Goal: Task Accomplishment & Management: Complete application form

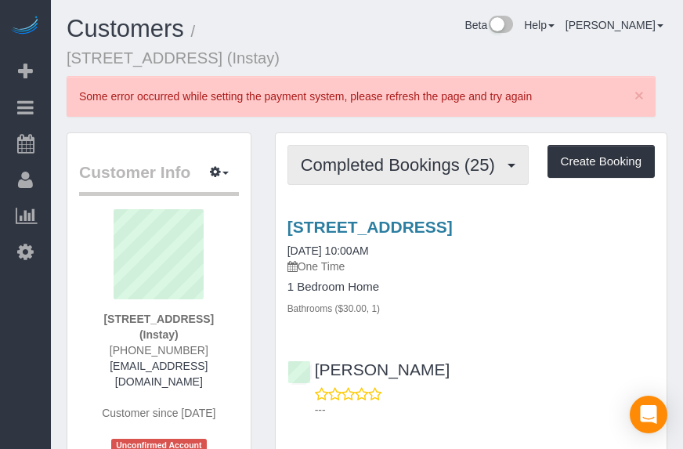
click at [472, 163] on span "Completed Bookings (25)" at bounding box center [402, 165] width 202 height 20
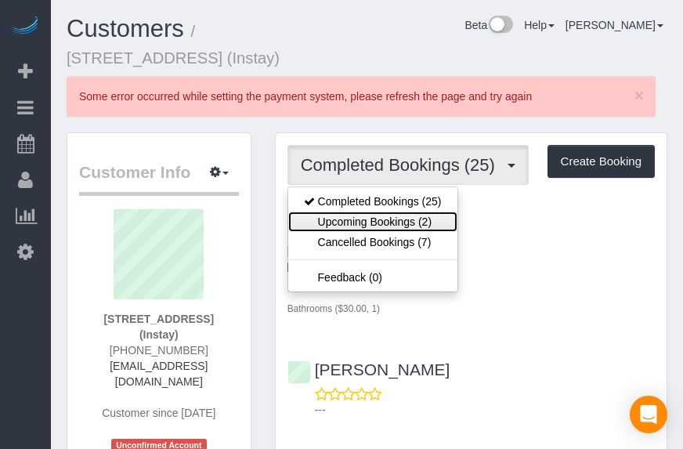
click at [411, 218] on link "Upcoming Bookings (2)" at bounding box center [372, 222] width 169 height 20
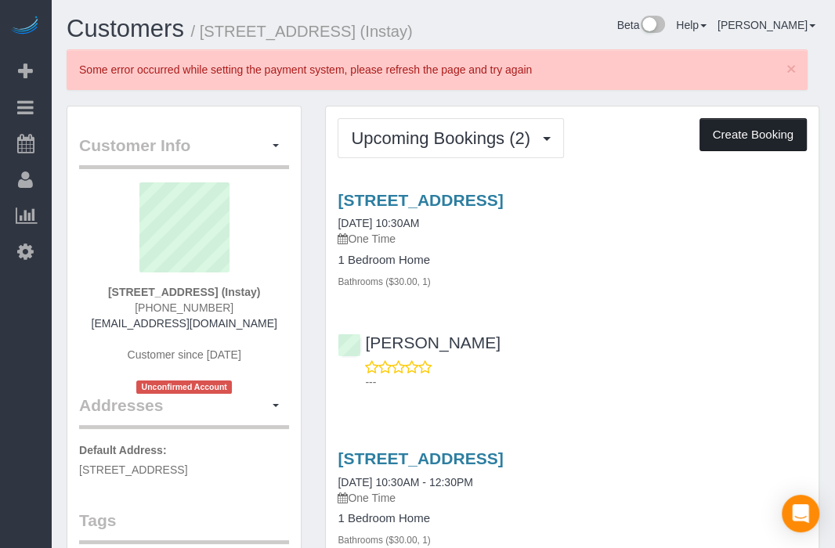
click at [682, 127] on button "Create Booking" at bounding box center [753, 134] width 107 height 33
select select "IA"
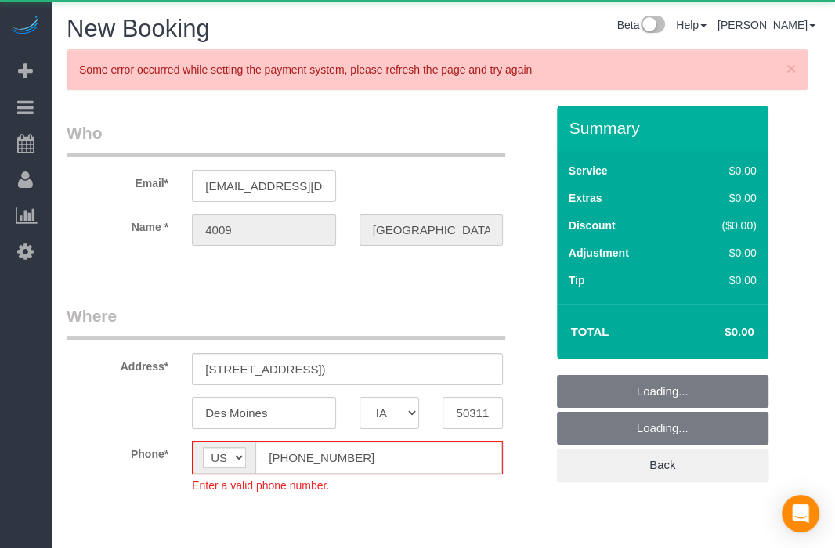
select select "object:4611"
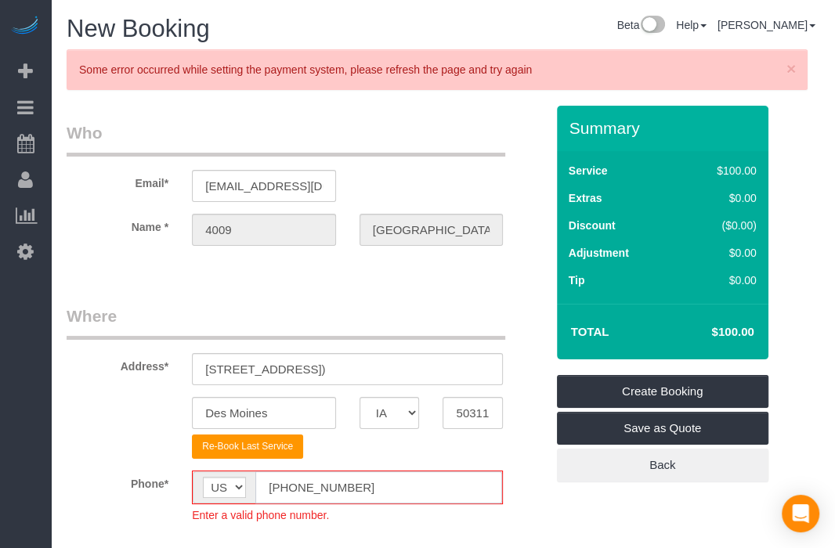
click at [289, 448] on input "[PHONE_NUMBER]" at bounding box center [378, 488] width 247 height 32
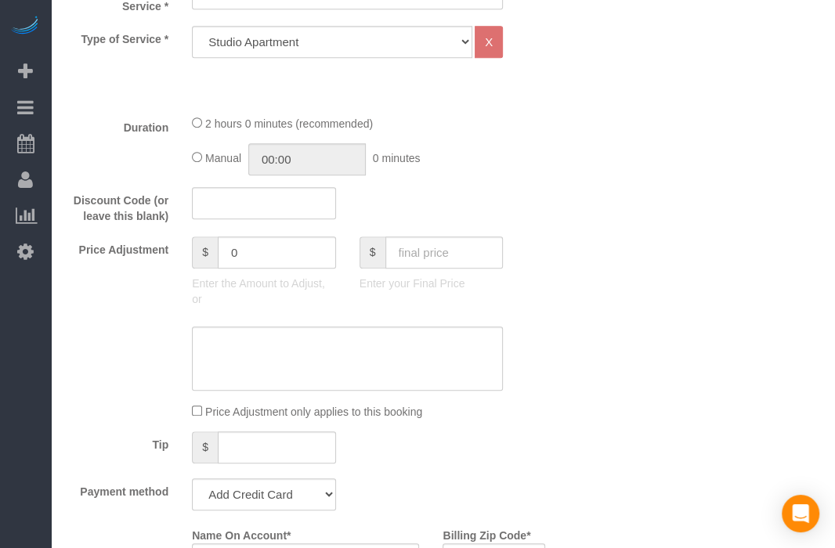
scroll to position [628, 0]
type input "[PHONE_NUMBER]"
click at [395, 56] on div "Type of Service * Studio Apartment 1 Bedroom Home 2 Bedroom Home 3 Bedroom Home…" at bounding box center [306, 65] width 479 height 76
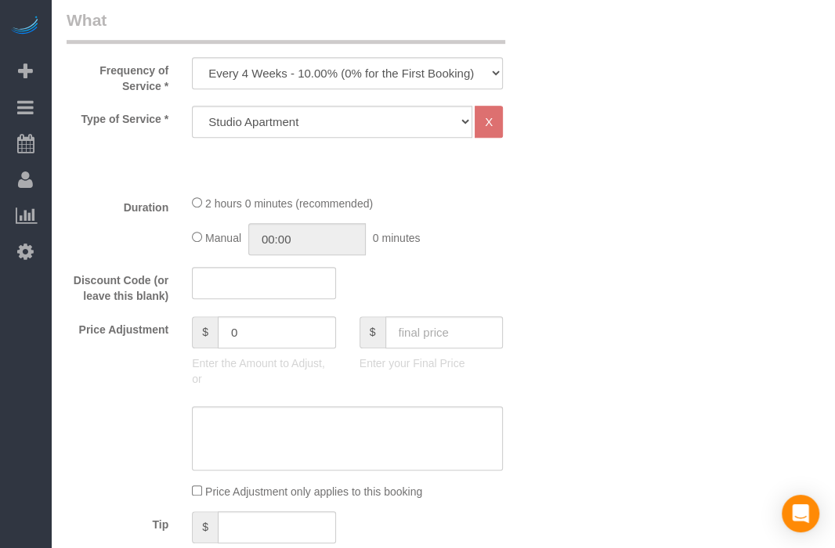
scroll to position [548, 0]
click at [428, 89] on div "Frequency of Service * Every 6 Weeks (0% for the First Booking) One Time Every …" at bounding box center [306, 51] width 502 height 85
click at [426, 71] on select "Every 6 Weeks (0% for the First Booking) One Time Every 8 Weeks (0% for the Fir…" at bounding box center [347, 74] width 311 height 32
select select "object:4613"
click at [192, 58] on select "Every 6 Weeks (0% for the First Booking) One Time Every 8 Weeks (0% for the Fir…" at bounding box center [347, 74] width 311 height 32
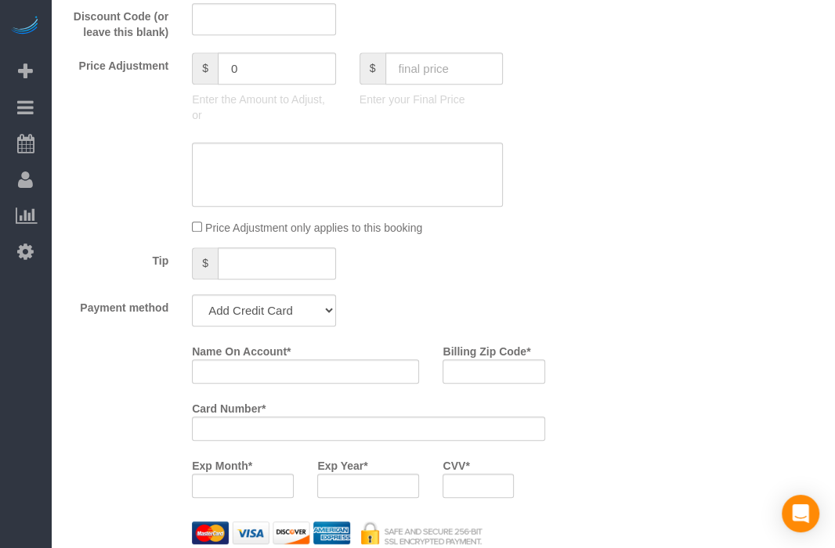
scroll to position [867, 0]
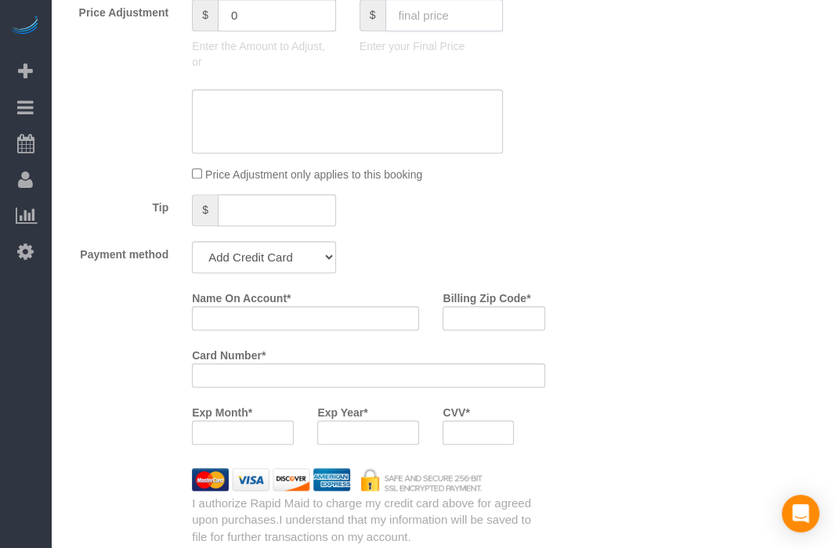
click at [440, 17] on input "text" at bounding box center [444, 15] width 118 height 32
type input "75"
click at [570, 114] on div "Who Email* [EMAIL_ADDRESS][DOMAIN_NAME] Name * 4009 [GEOGRAPHIC_DATA] Where Add…" at bounding box center [443, 371] width 753 height 2265
click at [309, 252] on select "Add Credit Card Cash Check Paypal" at bounding box center [264, 257] width 144 height 32
type input "-25"
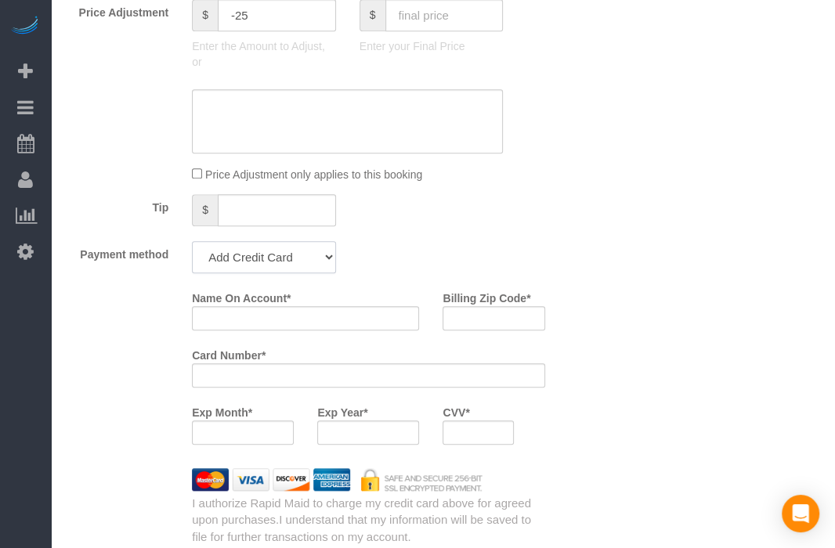
select select "string:check"
click at [192, 241] on select "Add Credit Card Cash Check Paypal" at bounding box center [264, 257] width 144 height 32
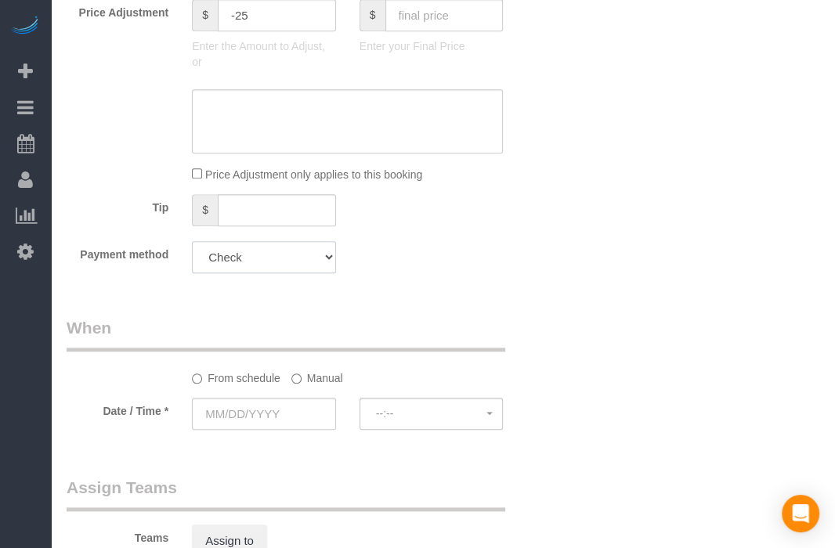
scroll to position [1061, 0]
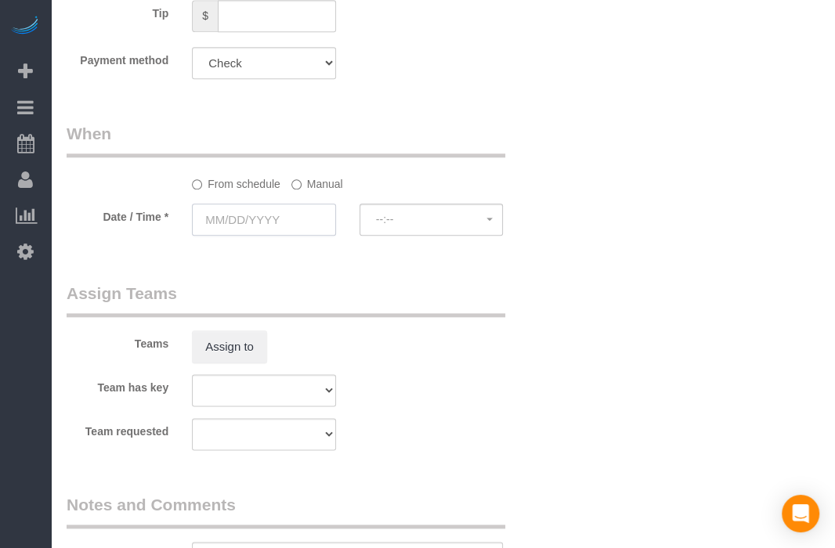
click at [284, 226] on input "text" at bounding box center [264, 220] width 144 height 32
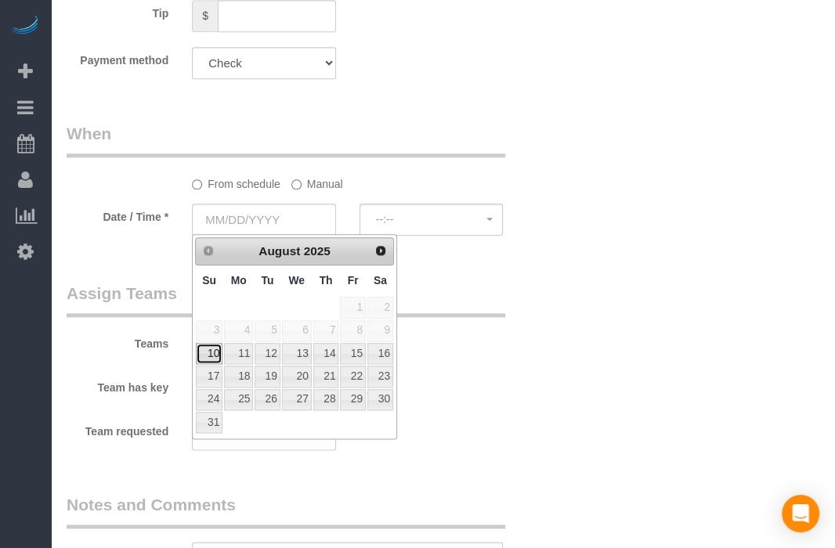
click at [213, 348] on link "10" at bounding box center [209, 353] width 27 height 21
type input "[DATE]"
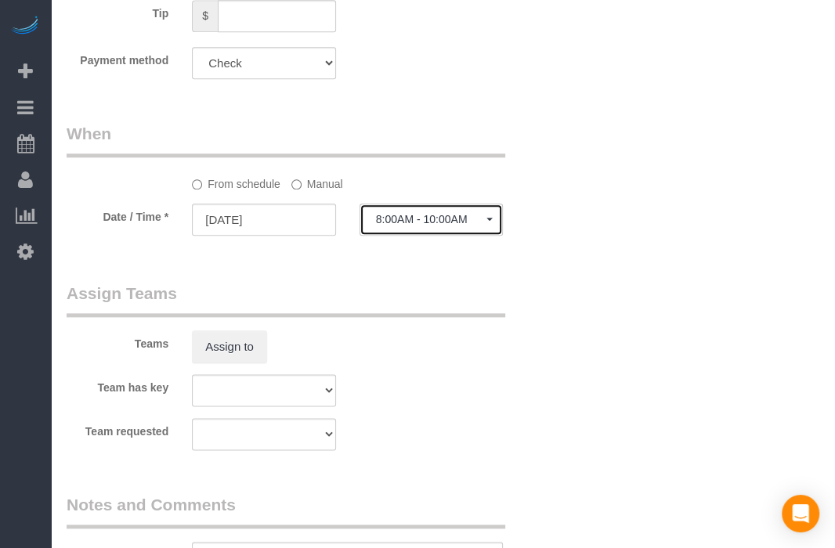
click at [405, 217] on span "8:00AM - 10:00AM" at bounding box center [431, 219] width 111 height 13
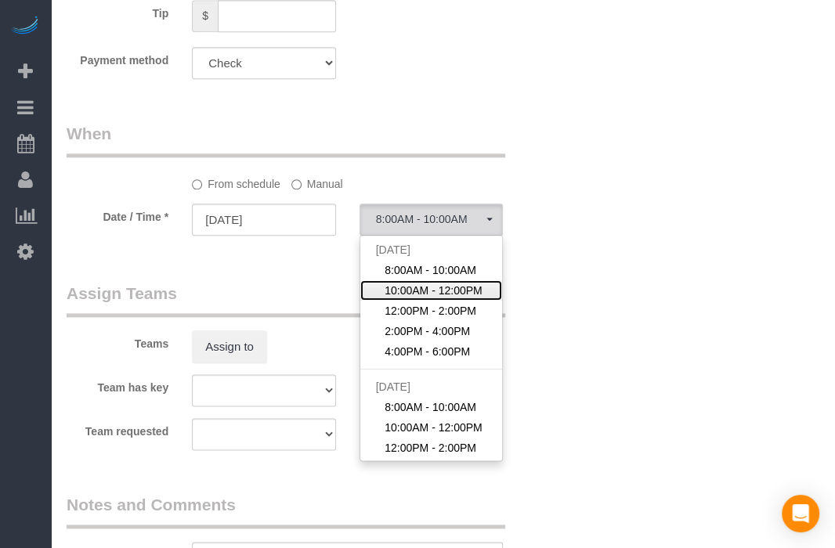
click at [401, 281] on link "10:00AM - 12:00PM" at bounding box center [431, 291] width 143 height 20
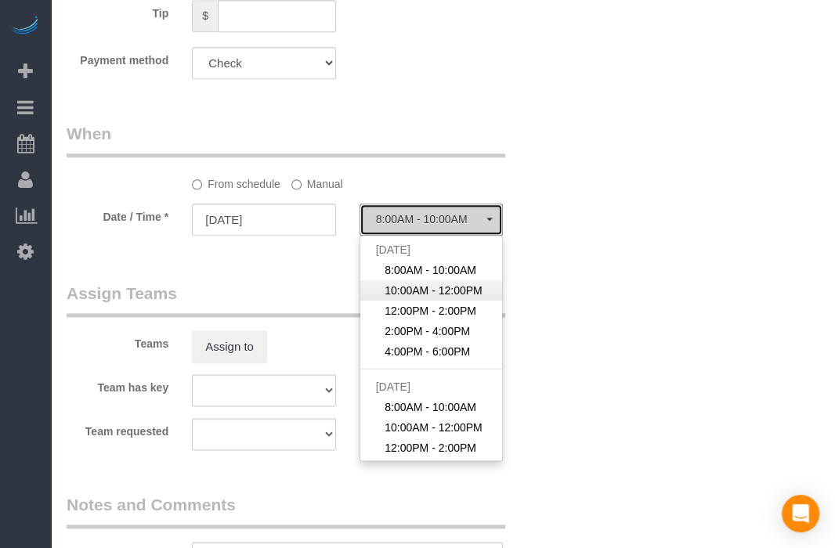
select select "spot2"
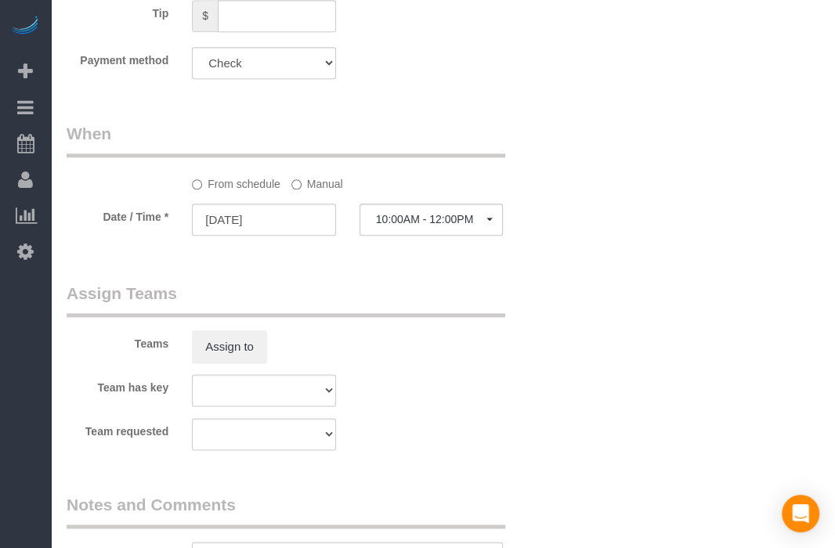
click at [313, 183] on label "Manual" at bounding box center [317, 181] width 52 height 21
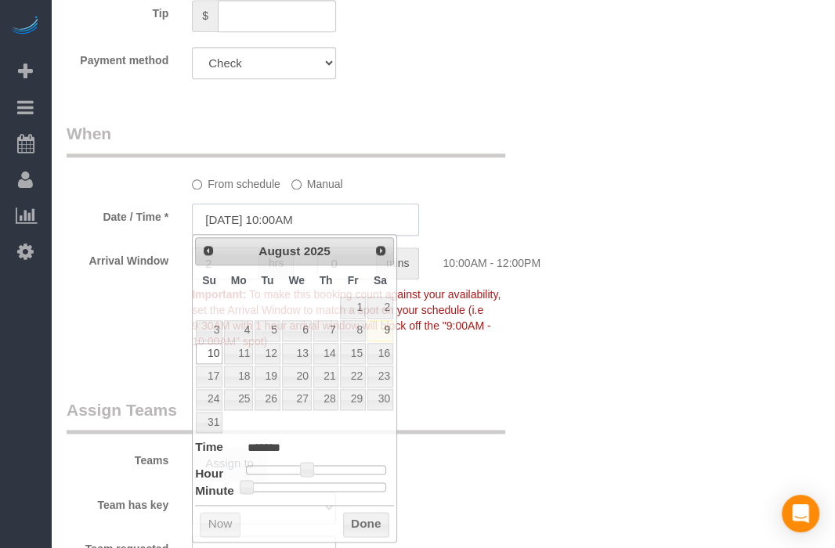
click at [296, 229] on input "[DATE] 10:00AM" at bounding box center [305, 220] width 227 height 32
type input "[DATE] 10:30AM"
type input "*******"
click at [323, 448] on div at bounding box center [316, 487] width 140 height 9
click at [357, 448] on button "Done" at bounding box center [366, 524] width 46 height 25
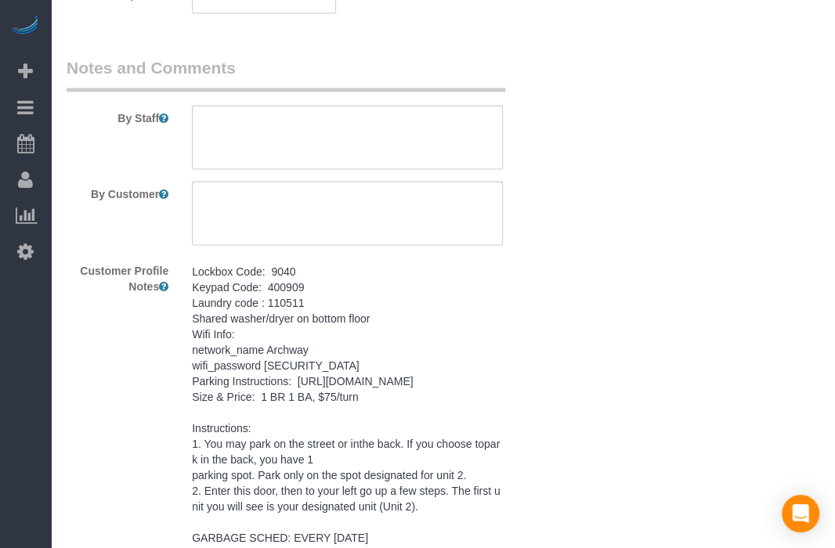
click at [357, 425] on pre "Lockbox Code: 9040 Keypad Code: 400909 Laundry code : 110511 Shared washer/drye…" at bounding box center [347, 412] width 311 height 298
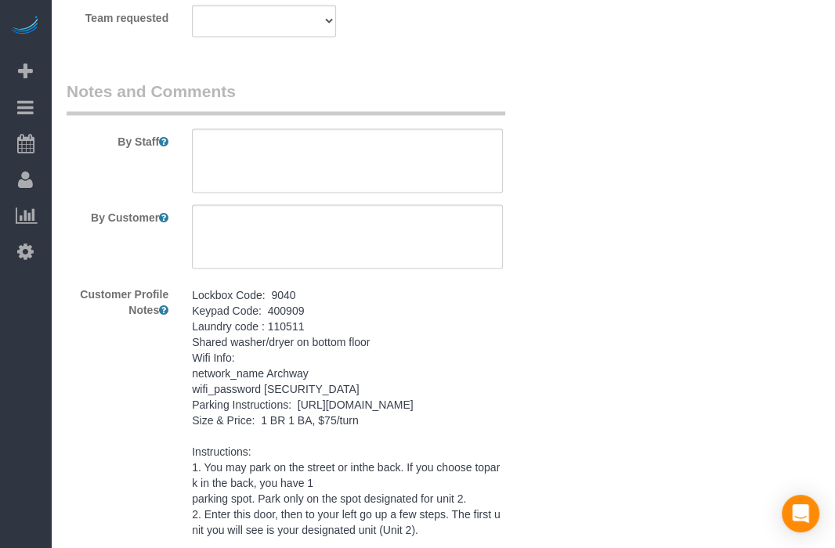
click at [0, 0] on textarea "Lockbox Code: 9040 Keypad Code: 400909 Laundry code : 110511 Shared washer/drye…" at bounding box center [0, 0] width 0 height 0
paste textarea "Lockbox Code: 9040 Keypad Code: 400909 Laundry code : 110511 Shared washer/drye…"
click at [425, 177] on textarea at bounding box center [347, 160] width 311 height 64
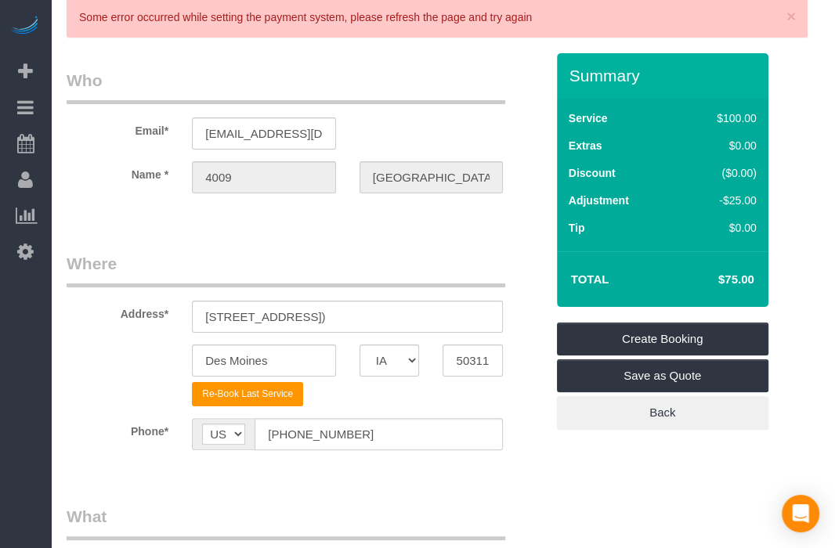
scroll to position [0, 0]
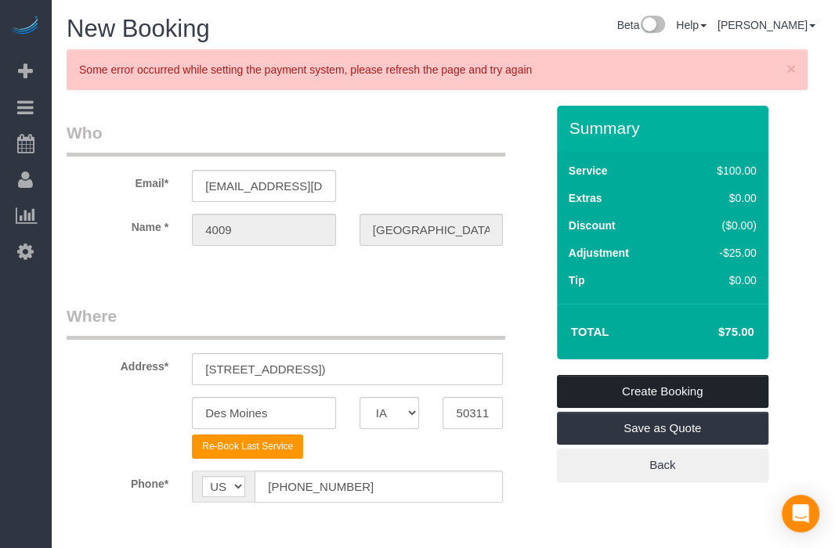
type textarea "Lockbox Code: 9040 Keypad Code: 400909 Laundry code : 110511 Shared washer/drye…"
click at [682, 400] on link "Create Booking" at bounding box center [663, 391] width 212 height 33
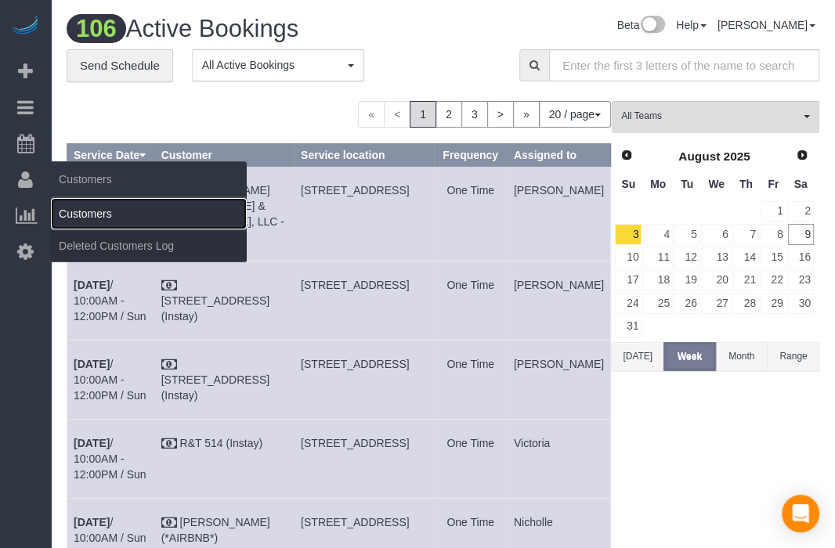
click at [101, 206] on link "Customers" at bounding box center [149, 213] width 196 height 31
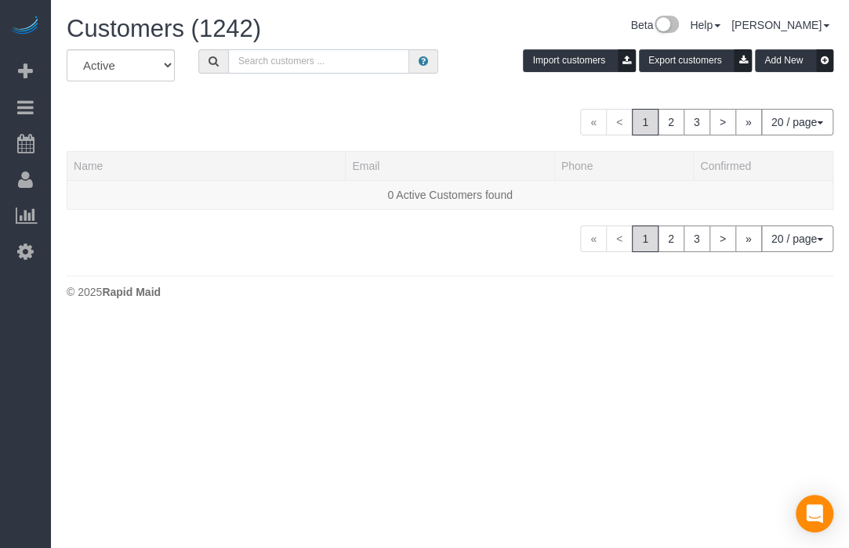
paste input "1548 31st"
click at [273, 63] on input "text" at bounding box center [318, 61] width 181 height 24
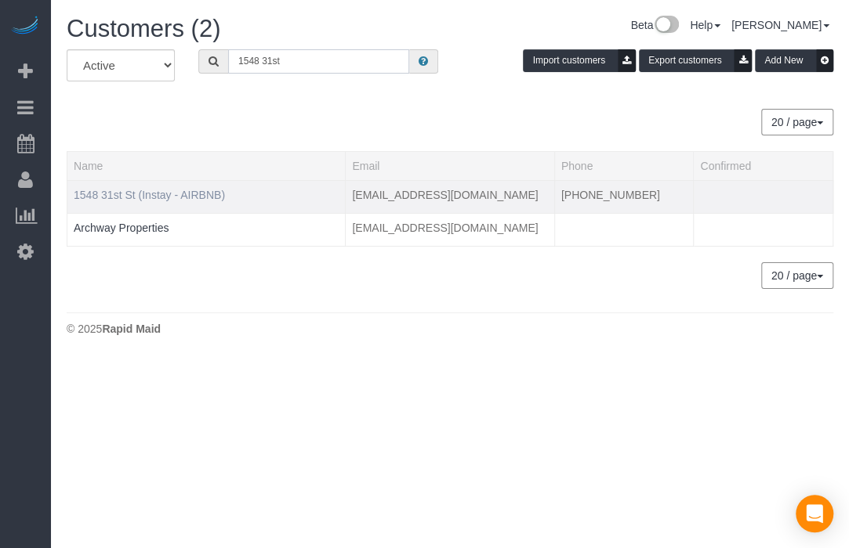
type input "1548 31st"
click at [206, 198] on link "1548 31st St (Instay - AIRBNB)" at bounding box center [149, 195] width 151 height 13
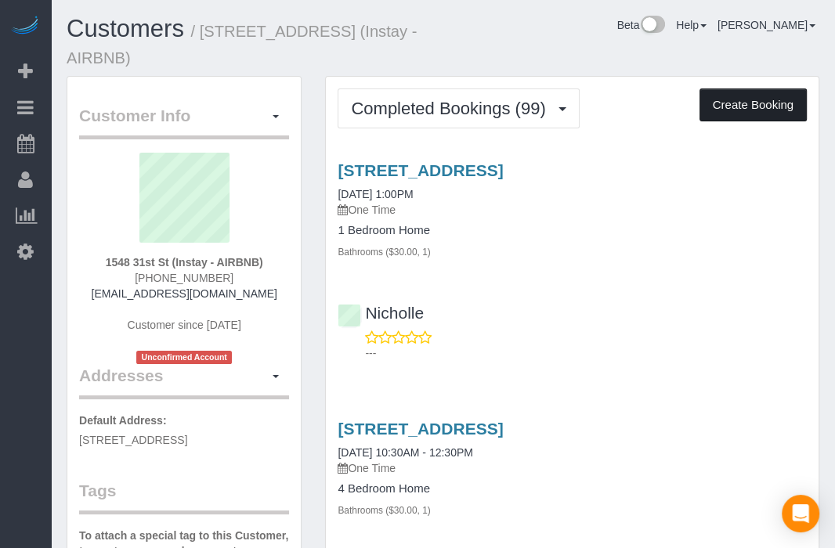
click at [682, 89] on button "Create Booking" at bounding box center [753, 105] width 107 height 33
select select "IA"
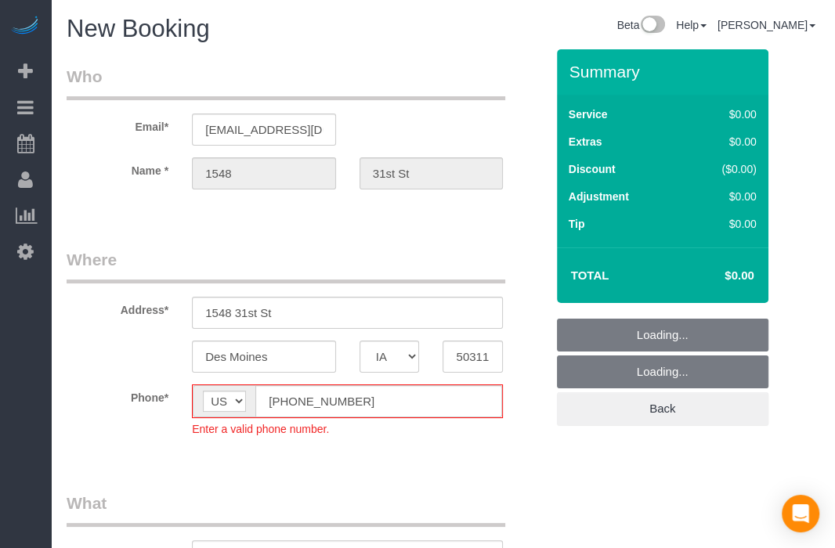
select select "object:6987"
click at [290, 405] on fieldset "Where Address* 1548 31st St [GEOGRAPHIC_DATA] AK AL AR AZ CA CO CT DC DE [GEOGR…" at bounding box center [306, 354] width 479 height 212
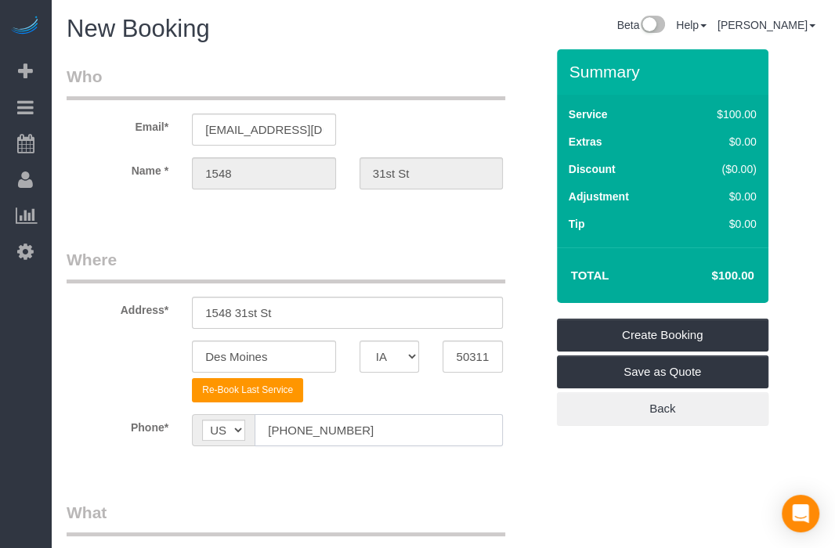
type input "[PHONE_NUMBER]"
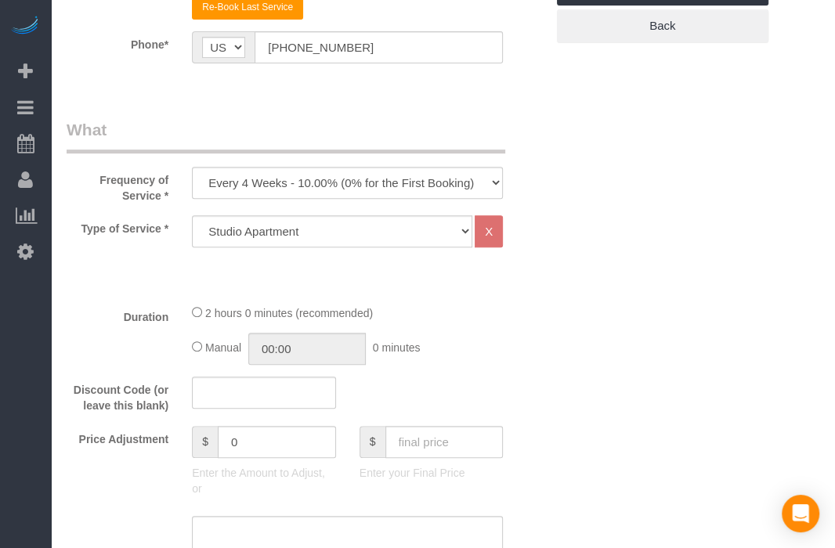
scroll to position [413, 0]
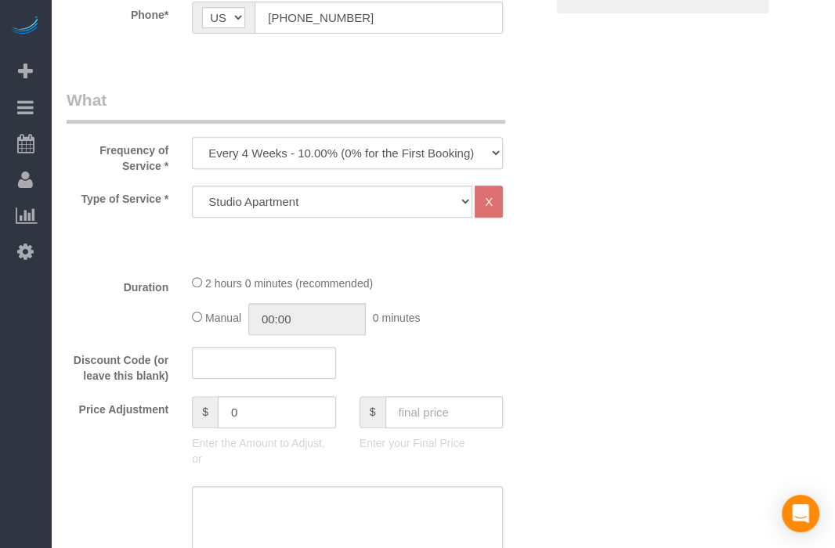
drag, startPoint x: 436, startPoint y: 160, endPoint x: 425, endPoint y: 197, distance: 38.7
click at [425, 197] on fieldset "What Frequency of Service * Every 6 Weeks (0% for the First Booking) One Time E…" at bounding box center [306, 516] width 479 height 855
select select "object:6989"
click at [192, 137] on select "Every 6 Weeks (0% for the First Booking) One Time Every 8 Weeks (0% for the Fir…" at bounding box center [347, 153] width 311 height 32
click at [485, 405] on input "text" at bounding box center [444, 412] width 118 height 32
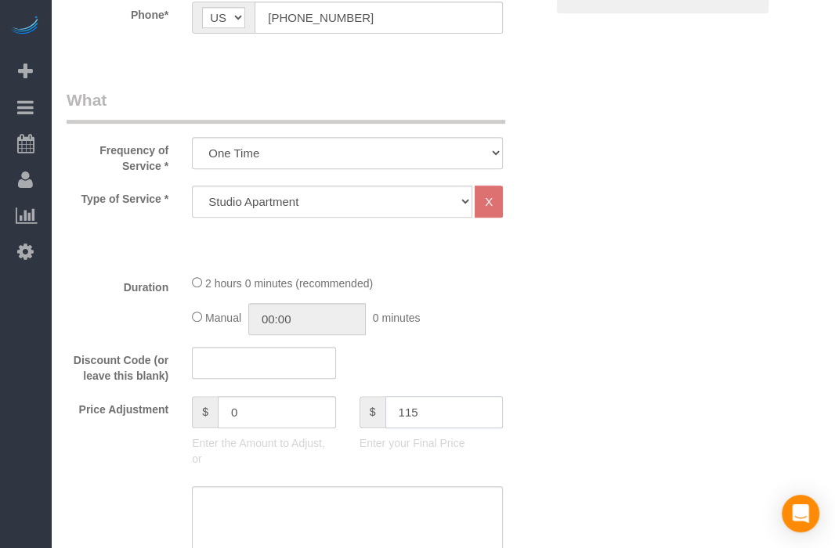
type input "115"
click at [440, 196] on select "Studio Apartment 1 Bedroom Home 2 Bedroom Home 3 Bedroom Home 4 Bedroom Home 5 …" at bounding box center [332, 202] width 281 height 32
type input "15"
select select "26"
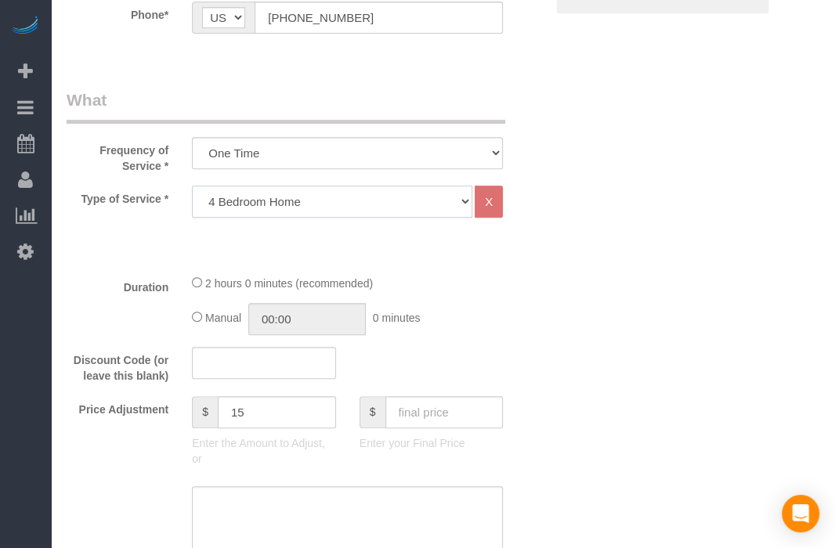
click at [192, 186] on select "Studio Apartment 1 Bedroom Home 2 Bedroom Home 3 Bedroom Home 4 Bedroom Home 5 …" at bounding box center [332, 202] width 281 height 32
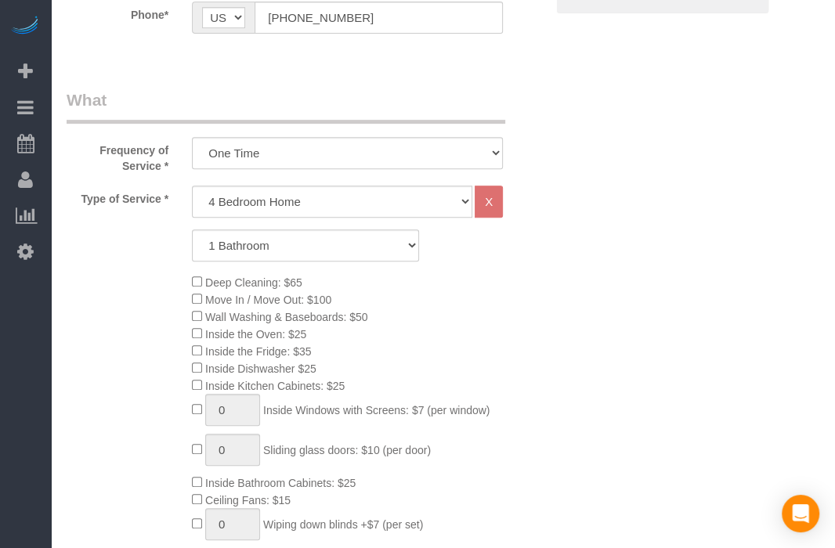
click at [387, 259] on div "Type of Service * Studio Apartment 1 Bedroom Home 2 Bedroom Home 3 Bedroom Home…" at bounding box center [306, 417] width 479 height 463
click at [378, 236] on select "1 Bathroom 2 Bathrooms 3 Bathrooms 4 Bathrooms 5 Bathrooms 6 Bathrooms" at bounding box center [305, 246] width 227 height 32
select select "2"
click at [192, 230] on select "1 Bathroom 2 Bathrooms 3 Bathrooms 4 Bathrooms 5 Bathrooms 6 Bathrooms" at bounding box center [305, 246] width 227 height 32
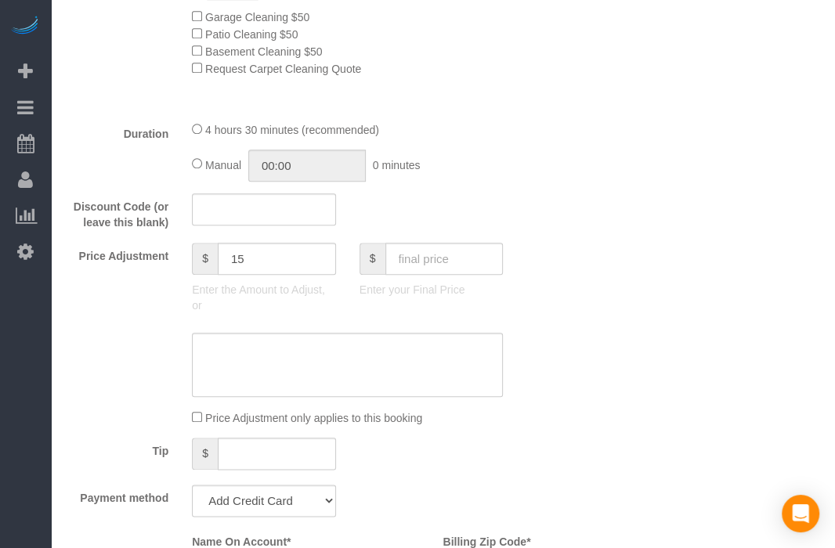
scroll to position [965, 0]
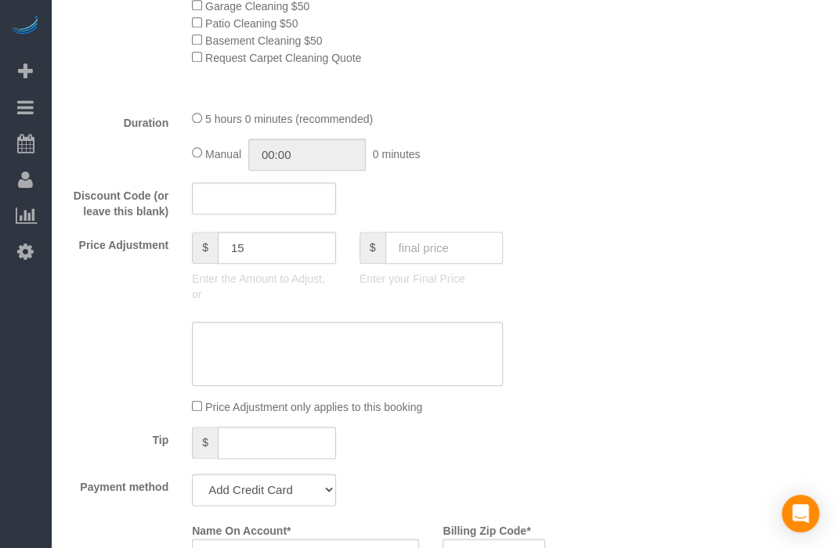
click at [446, 246] on input "text" at bounding box center [444, 248] width 118 height 32
type input "115"
click at [587, 288] on div "Who Email* [EMAIL_ADDRESS][DOMAIN_NAME] Name * 1548 31st St Where Address* 1548…" at bounding box center [443, 427] width 753 height 2684
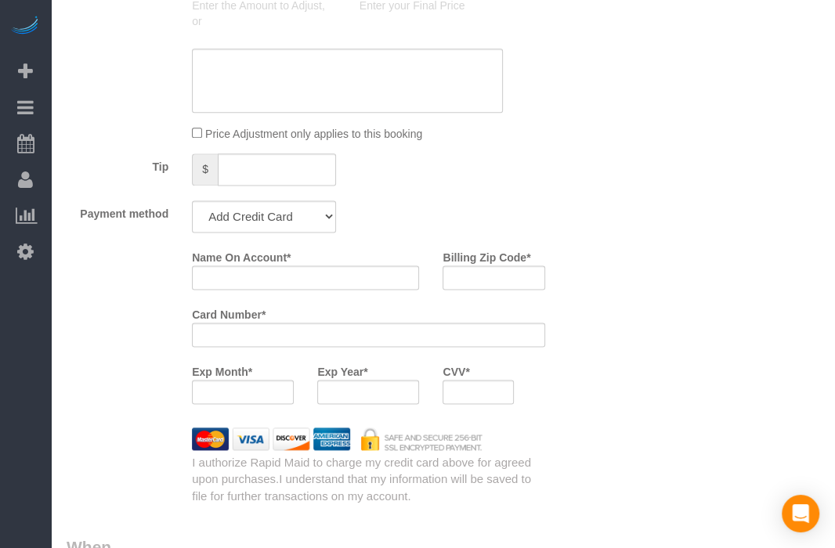
scroll to position [1243, 0]
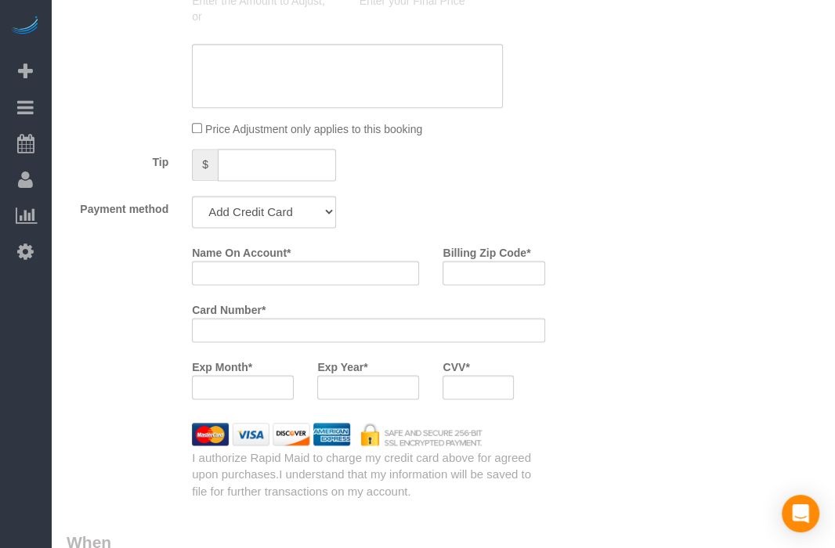
type input "-134"
click at [233, 211] on select "Add Credit Card Cash Check Paypal" at bounding box center [264, 212] width 144 height 32
select select "string:check"
click at [192, 202] on select "Add Credit Card Cash Check Paypal" at bounding box center [264, 212] width 144 height 32
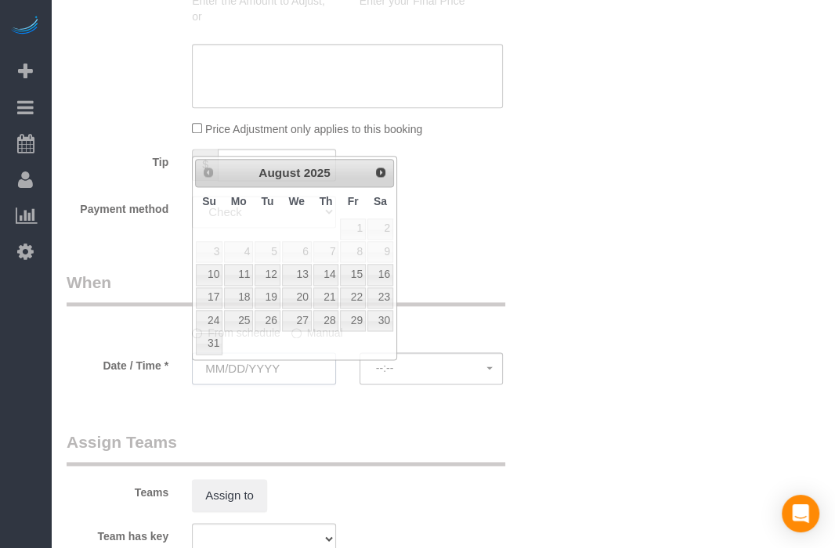
click at [275, 369] on input "text" at bounding box center [264, 369] width 144 height 32
click at [218, 274] on link "10" at bounding box center [209, 274] width 27 height 21
type input "[DATE]"
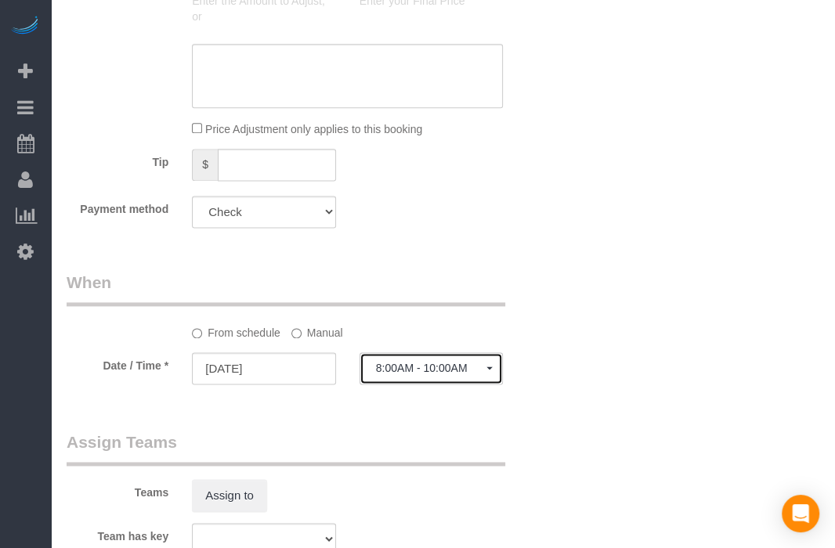
click at [411, 364] on button "8:00AM - 10:00AM" at bounding box center [432, 369] width 144 height 32
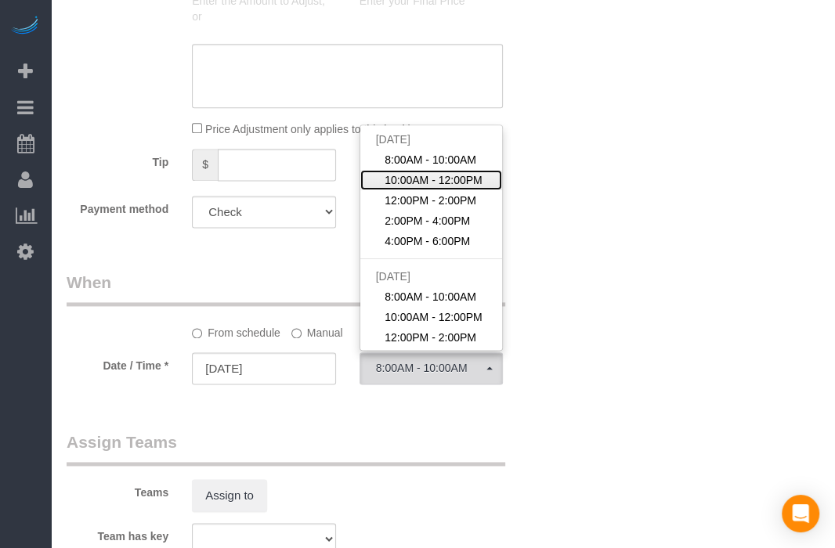
click at [429, 177] on link "10:00AM - 12:00PM" at bounding box center [431, 180] width 143 height 20
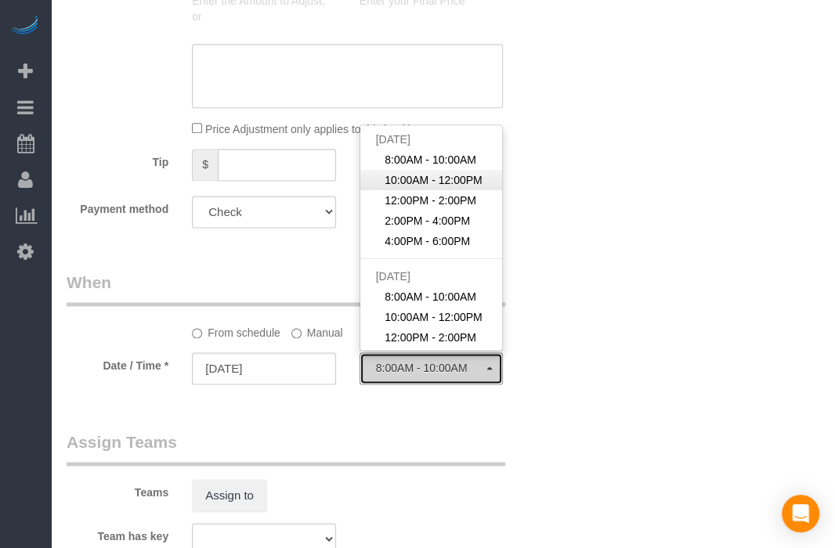
select select "spot27"
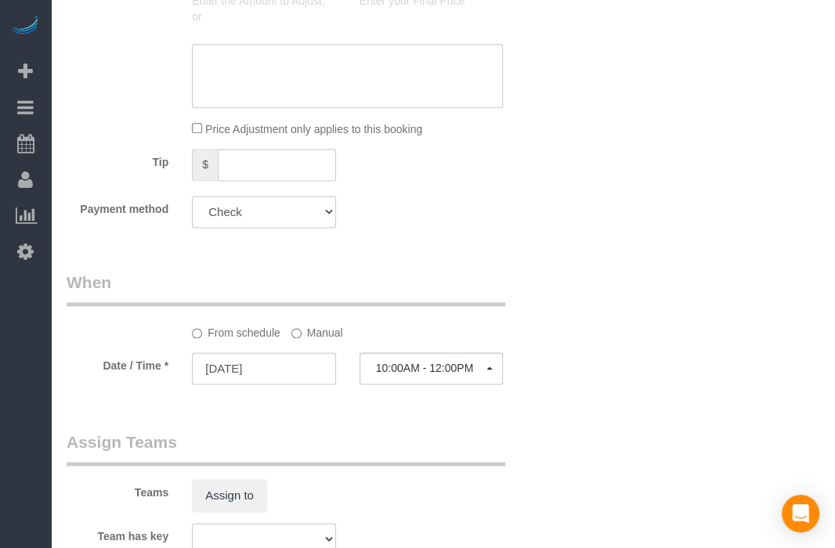
click at [324, 338] on label "Manual" at bounding box center [317, 330] width 52 height 21
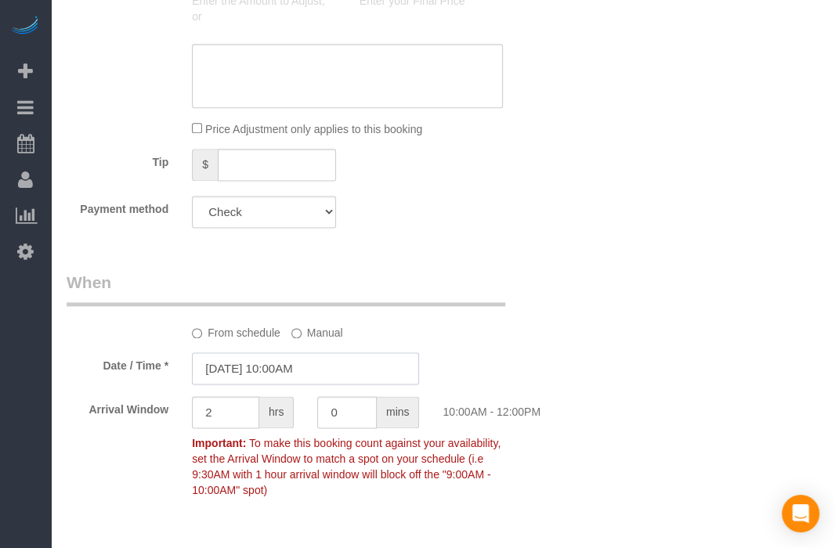
click at [295, 370] on input "[DATE] 10:00AM" at bounding box center [305, 369] width 227 height 32
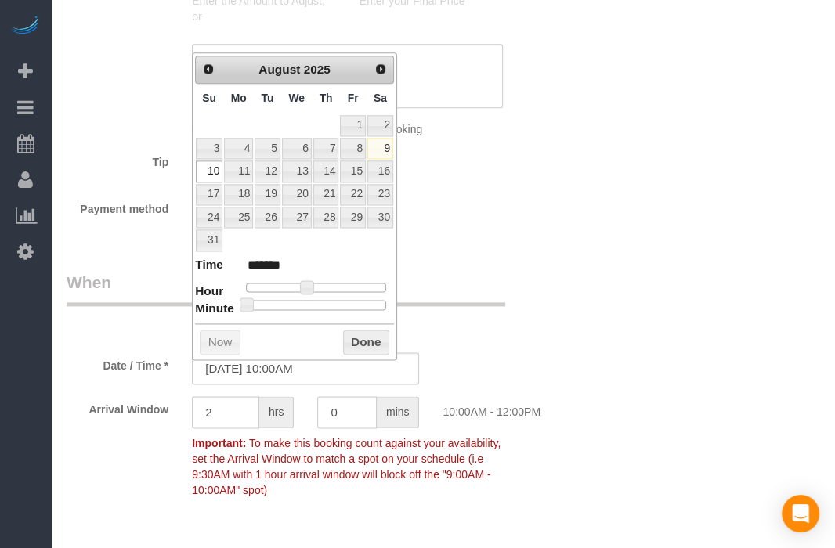
type input "[DATE] 10:30AM"
type input "*******"
click at [318, 300] on div at bounding box center [316, 304] width 140 height 9
click at [349, 337] on button "Done" at bounding box center [366, 342] width 46 height 25
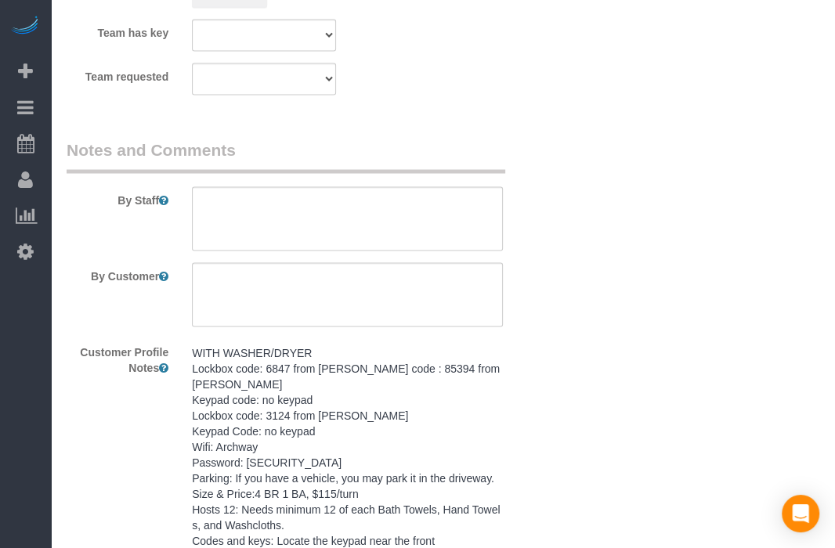
scroll to position [1873, 0]
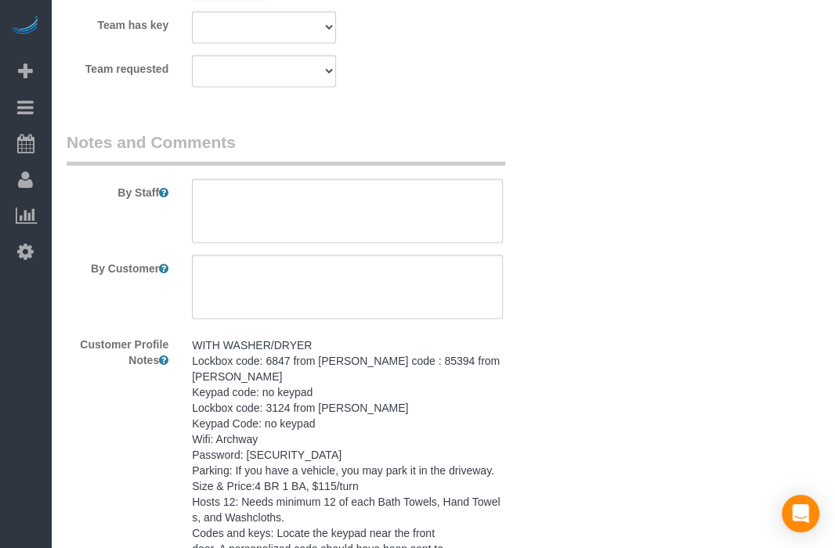
click at [394, 448] on pre "WITH WASHER/DRYER Lockbox code: 6847 from [PERSON_NAME] code : 85394 from [PERS…" at bounding box center [347, 501] width 311 height 329
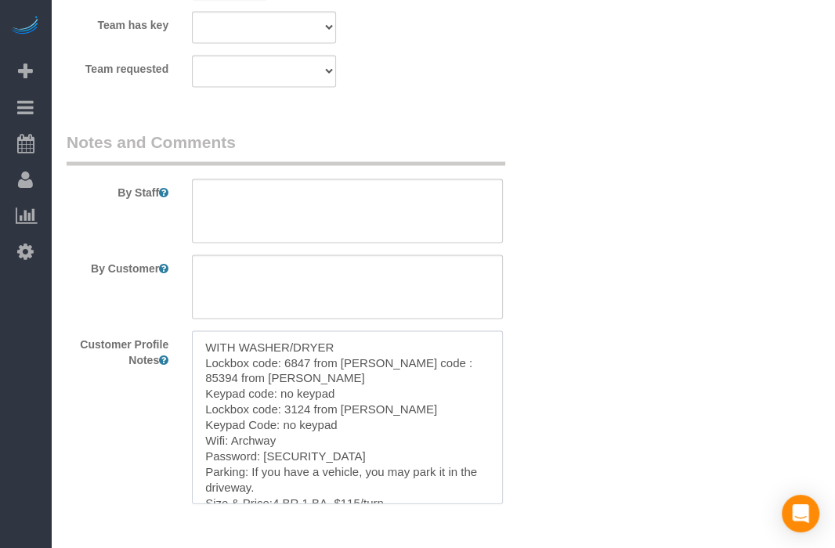
click at [394, 448] on textarea "WITH WASHER/DRYER Lockbox code: 6847 from [PERSON_NAME] code : 85394 from [PERS…" at bounding box center [347, 417] width 311 height 173
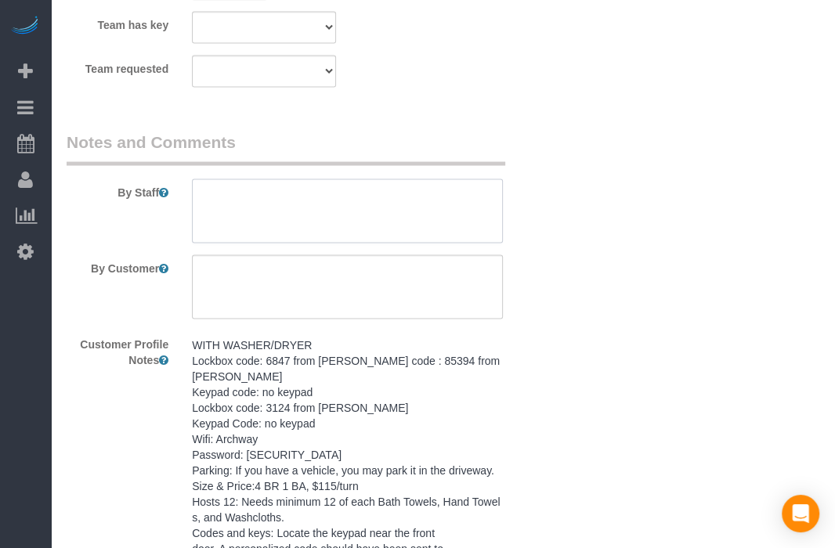
click at [407, 215] on textarea at bounding box center [347, 211] width 311 height 64
paste textarea "WITH WASHER/DRYER Lockbox code: 6847 from [PERSON_NAME] code : 85394 from [PERS…"
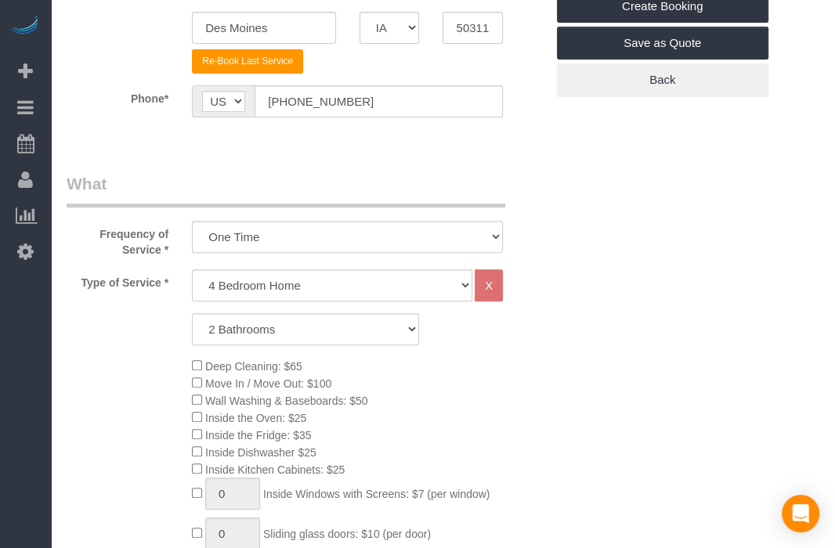
scroll to position [0, 0]
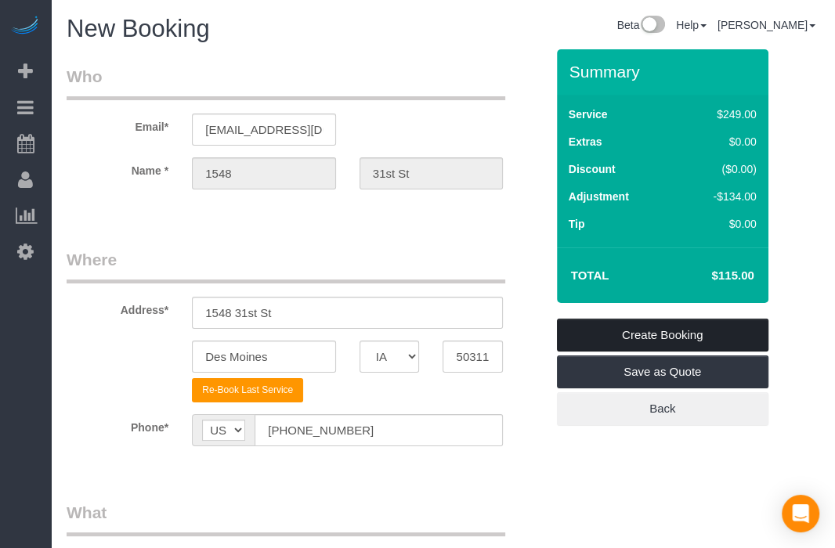
type textarea "WITH WASHER/DRYER Lockbox code: 6847 from [PERSON_NAME] code : 85394 from [PERS…"
click at [682, 333] on link "Create Booking" at bounding box center [663, 335] width 212 height 33
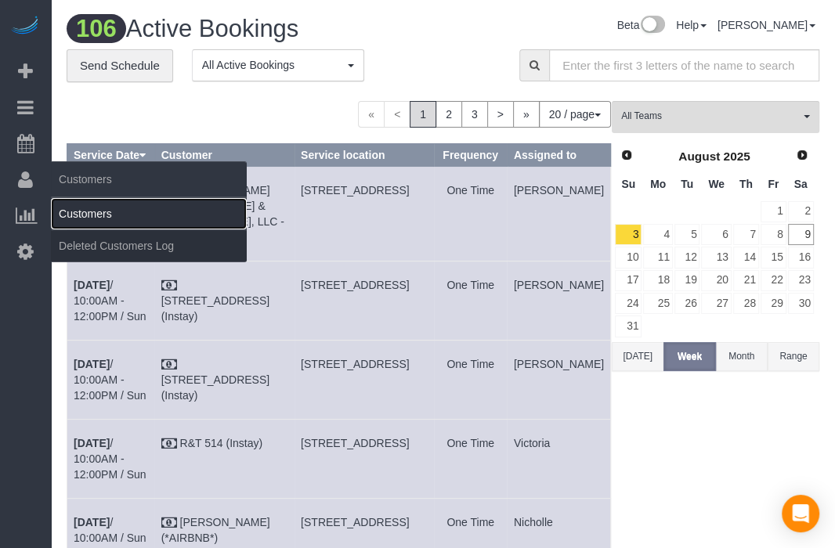
click at [80, 202] on link "Customers" at bounding box center [149, 213] width 196 height 31
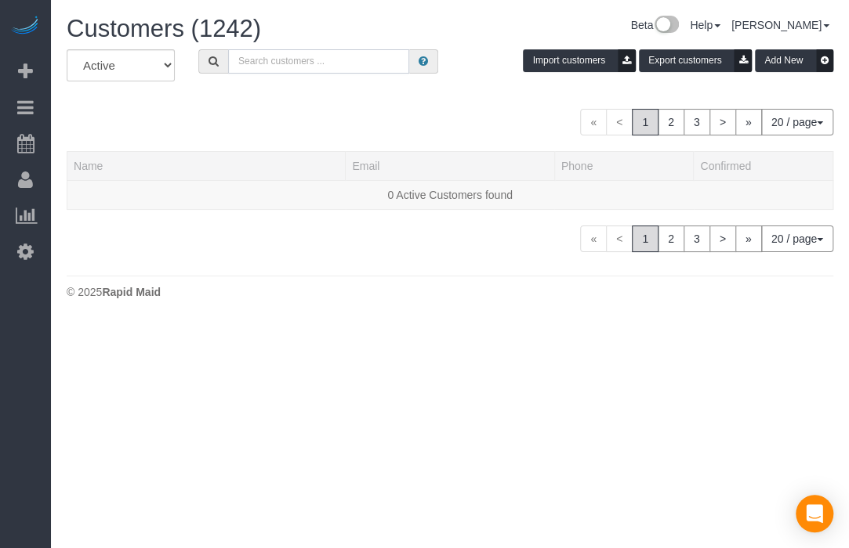
click at [334, 56] on input "text" at bounding box center [318, 61] width 181 height 24
paste input "1320 [PERSON_NAME]"
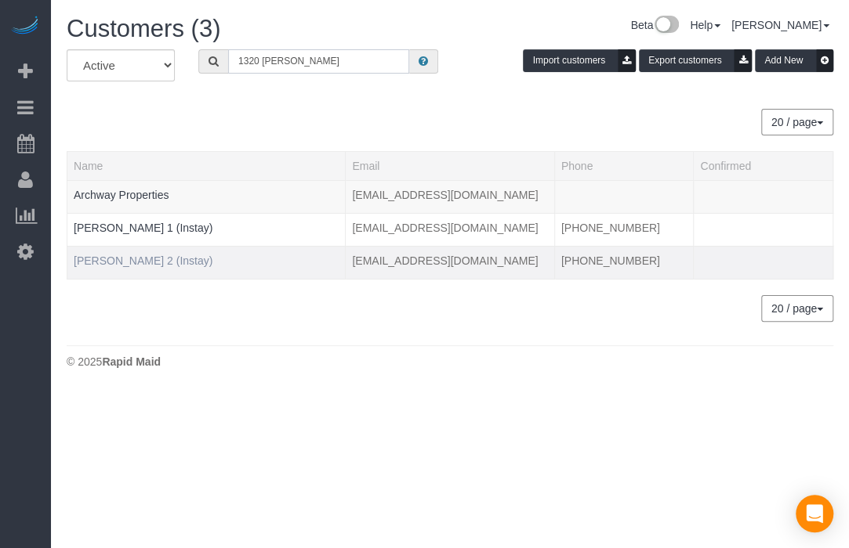
type input "1320 [PERSON_NAME]"
click at [128, 255] on link "[PERSON_NAME] 2 (Instay)" at bounding box center [143, 261] width 139 height 13
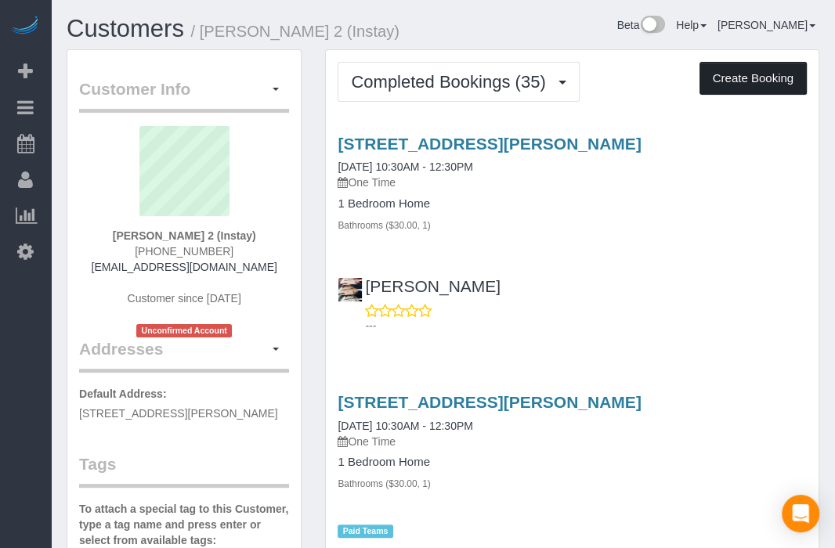
click at [682, 72] on button "Create Booking" at bounding box center [753, 78] width 107 height 33
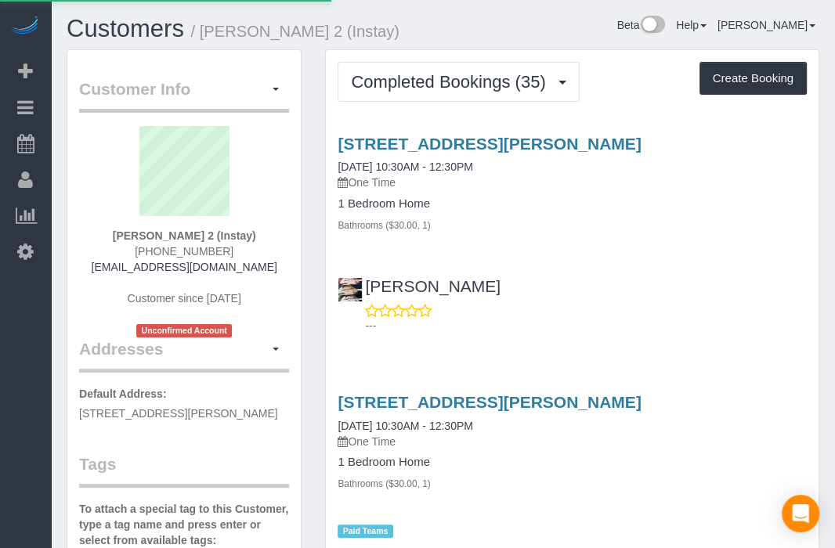
select select "IA"
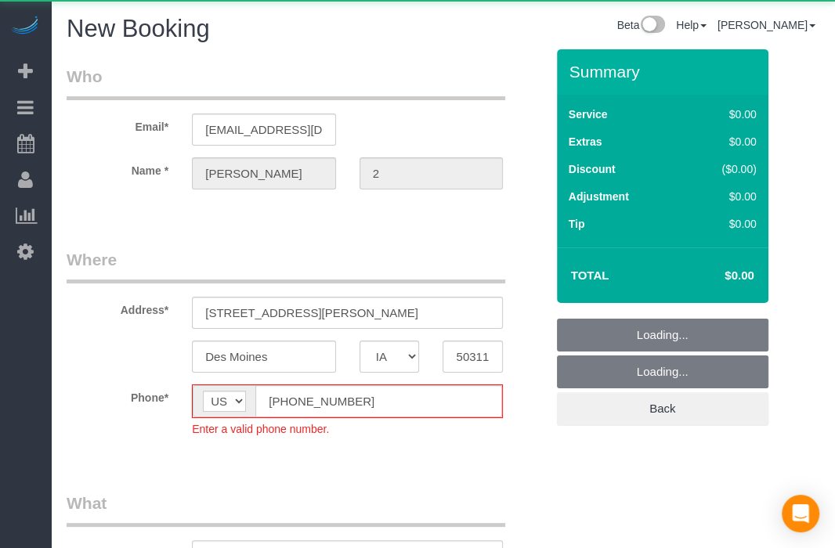
select select "object:9363"
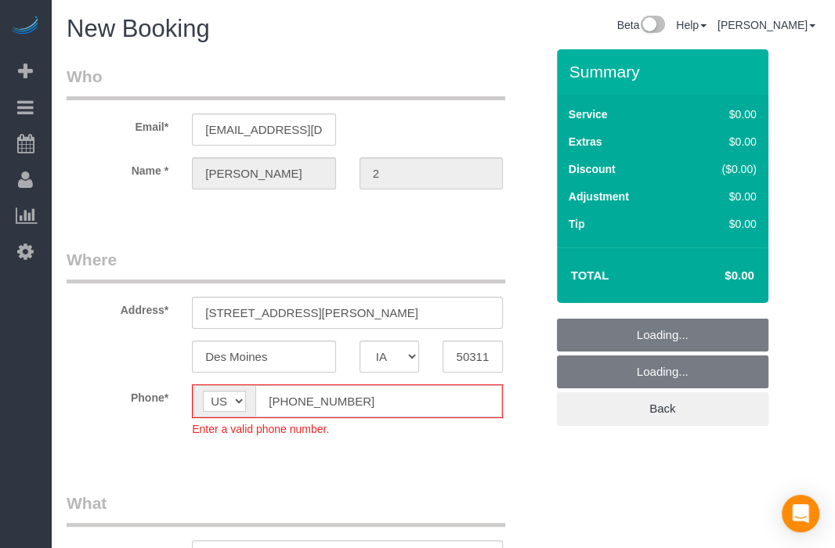
click at [279, 404] on input "[PHONE_NUMBER]" at bounding box center [378, 401] width 247 height 32
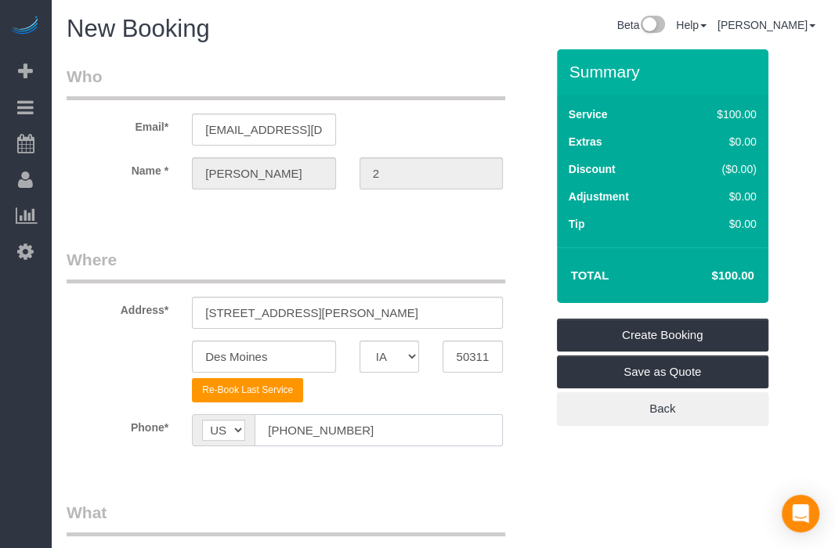
type input "[PHONE_NUMBER]"
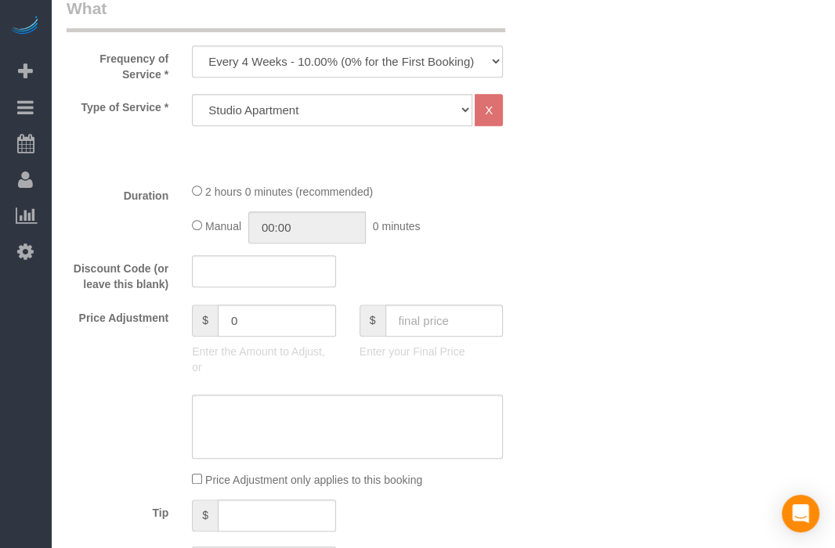
scroll to position [496, 0]
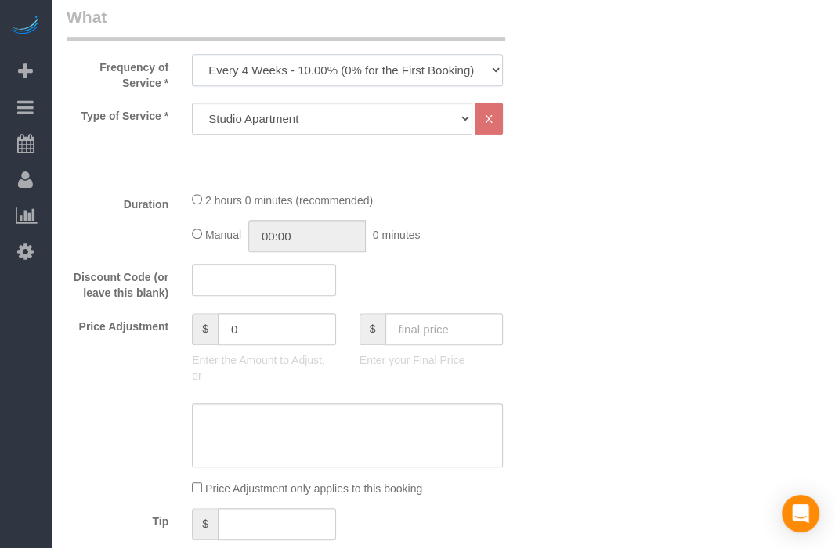
click at [433, 74] on select "Every 6 Weeks (0% for the First Booking) One Time Every 8 Weeks (0% for the Fir…" at bounding box center [347, 70] width 311 height 32
select select "object:9365"
click at [192, 54] on select "Every 6 Weeks (0% for the First Booking) One Time Every 8 Weeks (0% for the Fir…" at bounding box center [347, 70] width 311 height 32
click at [399, 122] on select "Studio Apartment 1 Bedroom Home 2 Bedroom Home 3 Bedroom Home 4 Bedroom Home 5 …" at bounding box center [332, 119] width 281 height 32
select select "25"
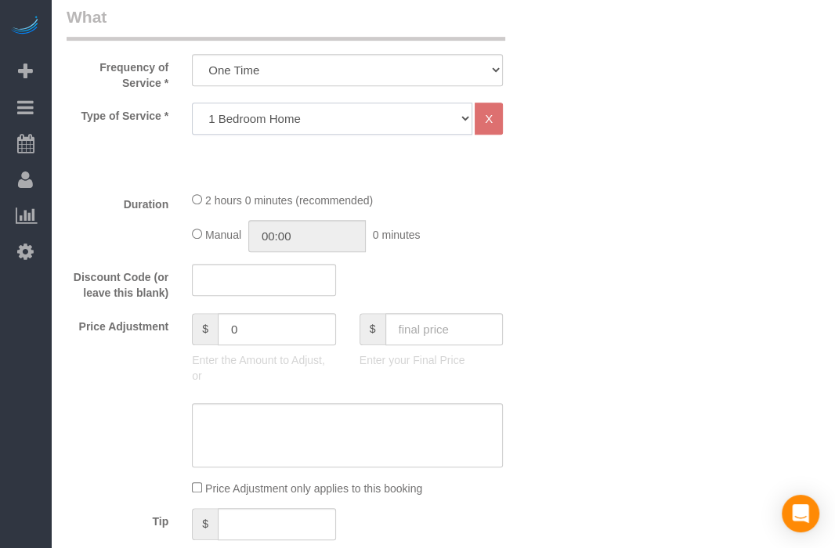
click at [192, 103] on select "Studio Apartment 1 Bedroom Home 2 Bedroom Home 3 Bedroom Home 4 Bedroom Home 5 …" at bounding box center [332, 119] width 281 height 32
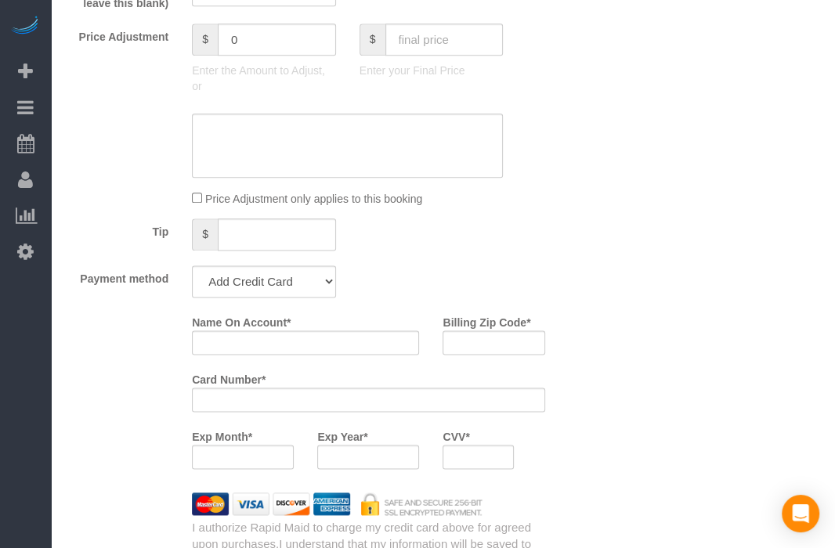
scroll to position [1172, 0]
click at [464, 41] on input "text" at bounding box center [444, 40] width 118 height 32
type input "75"
click at [484, 235] on div "Tip $" at bounding box center [306, 236] width 502 height 35
type input "-64"
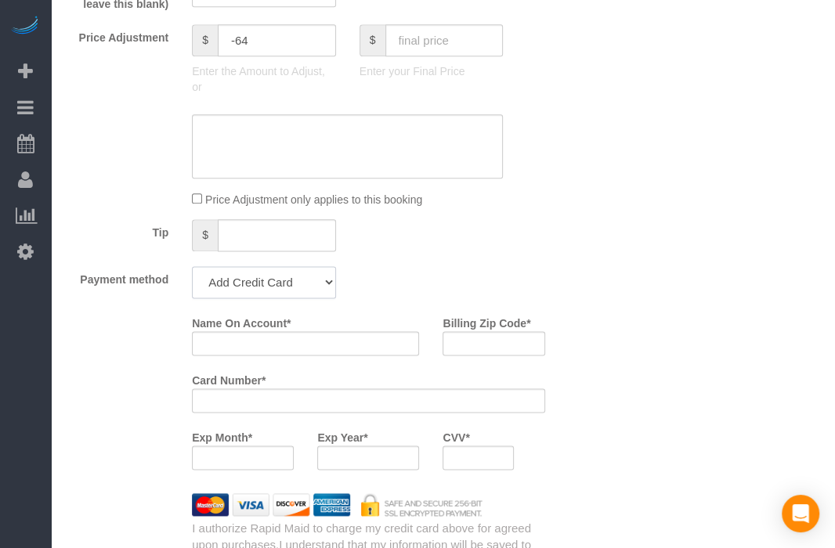
click at [309, 291] on select "Add Credit Card Cash Check Paypal" at bounding box center [264, 282] width 144 height 32
select select "string:check"
click at [192, 273] on select "Add Credit Card Cash Check Paypal" at bounding box center [264, 282] width 144 height 32
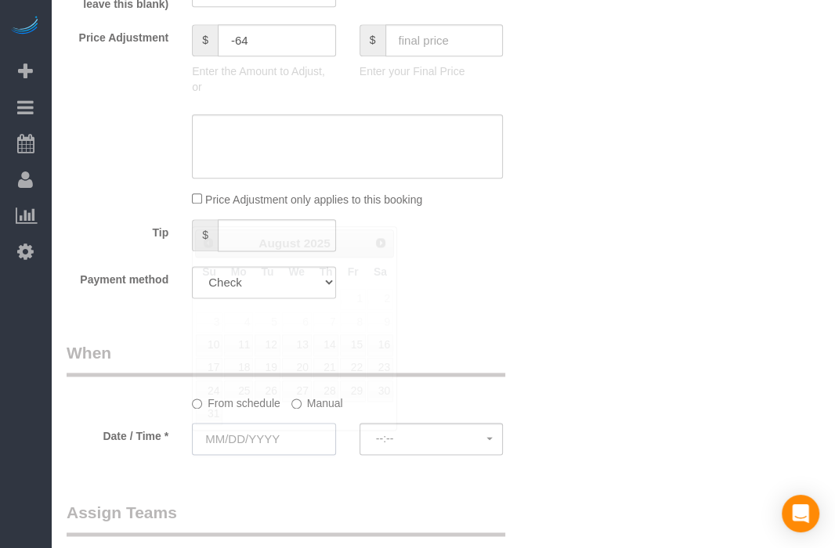
click at [263, 436] on input "text" at bounding box center [264, 439] width 144 height 32
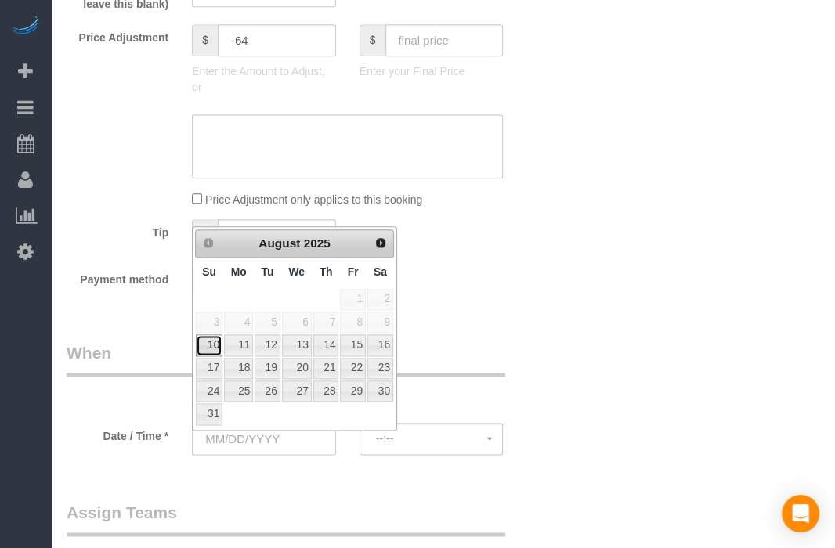
click at [210, 346] on link "10" at bounding box center [209, 345] width 27 height 21
type input "[DATE]"
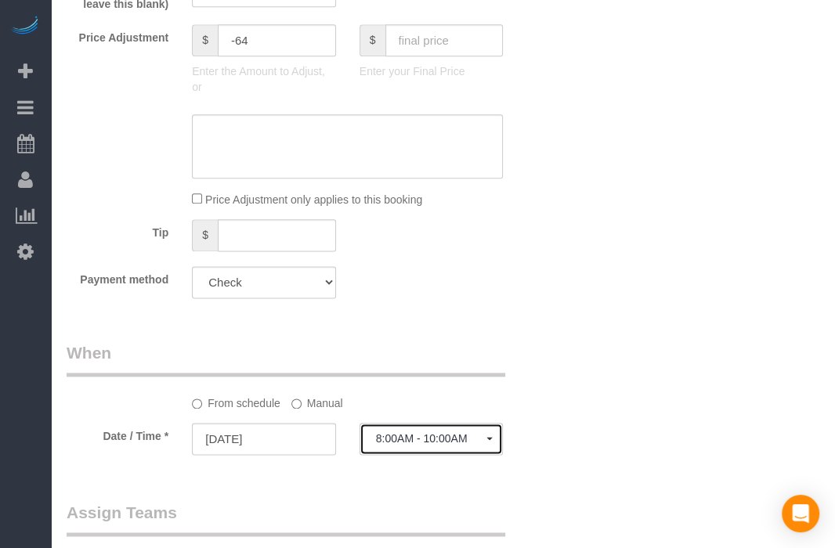
click at [443, 445] on span "8:00AM - 10:00AM" at bounding box center [431, 439] width 111 height 13
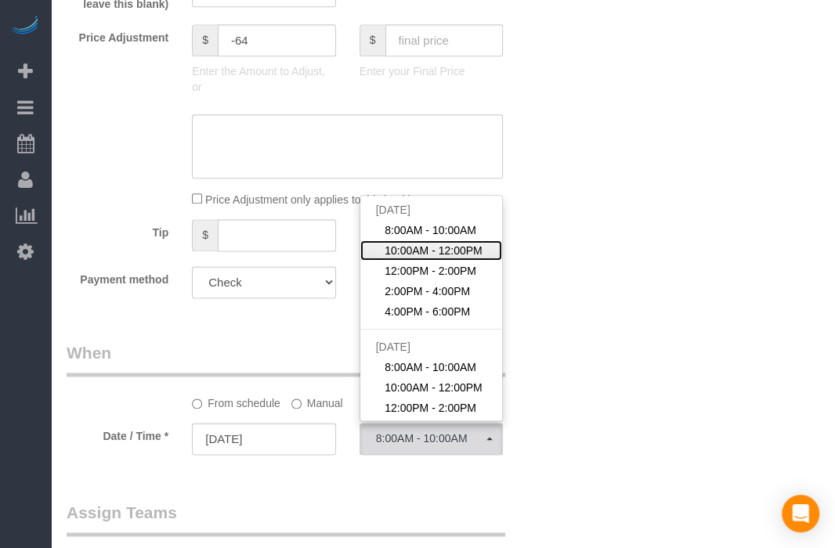
click at [437, 250] on span "10:00AM - 12:00PM" at bounding box center [434, 251] width 98 height 16
select select "spot52"
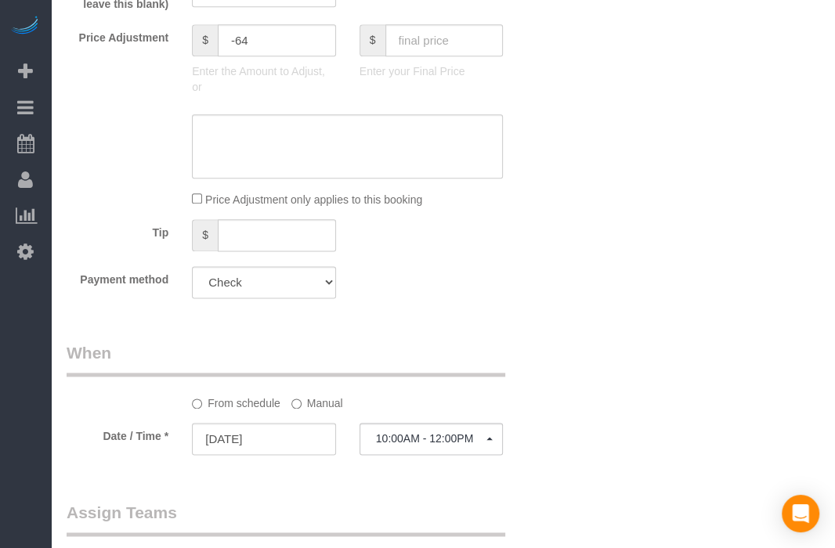
click at [320, 411] on label "Manual" at bounding box center [317, 400] width 52 height 21
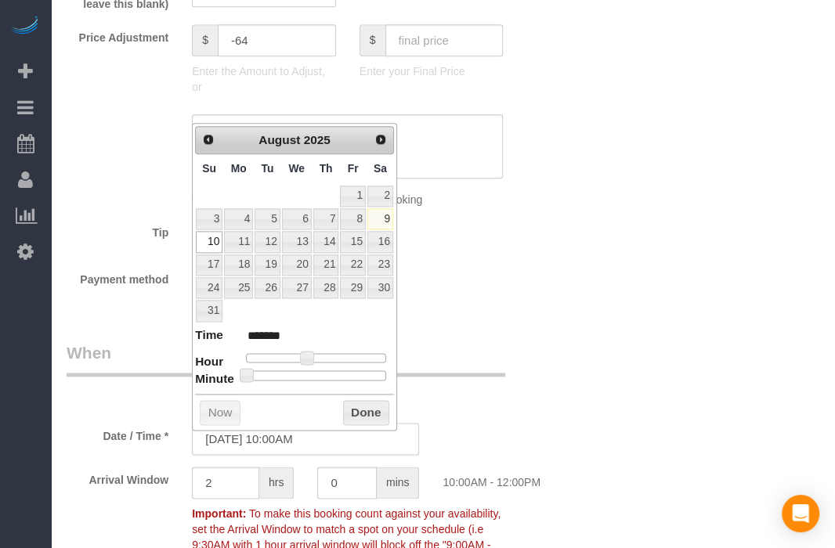
click at [307, 439] on input "[DATE] 10:00AM" at bounding box center [305, 439] width 227 height 32
type input "[DATE] 10:30AM"
type input "*******"
click at [323, 371] on div at bounding box center [316, 375] width 140 height 9
click at [361, 413] on button "Done" at bounding box center [366, 412] width 46 height 25
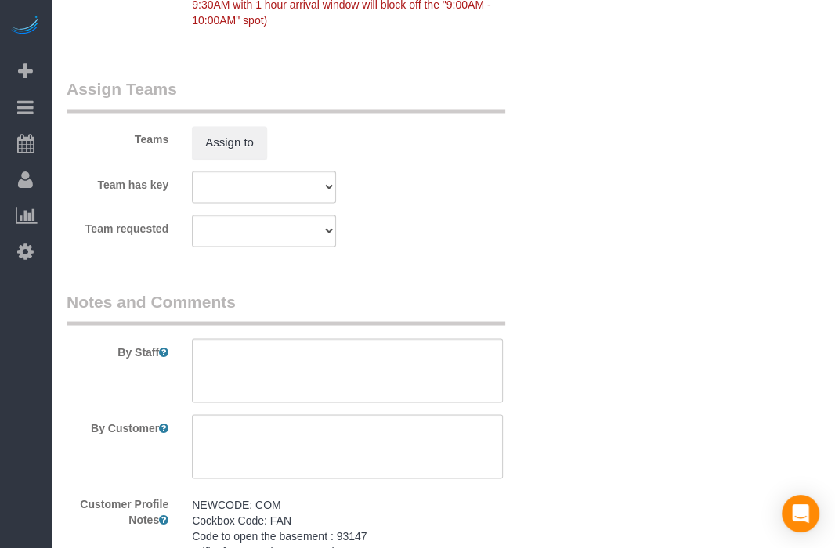
scroll to position [1742, 0]
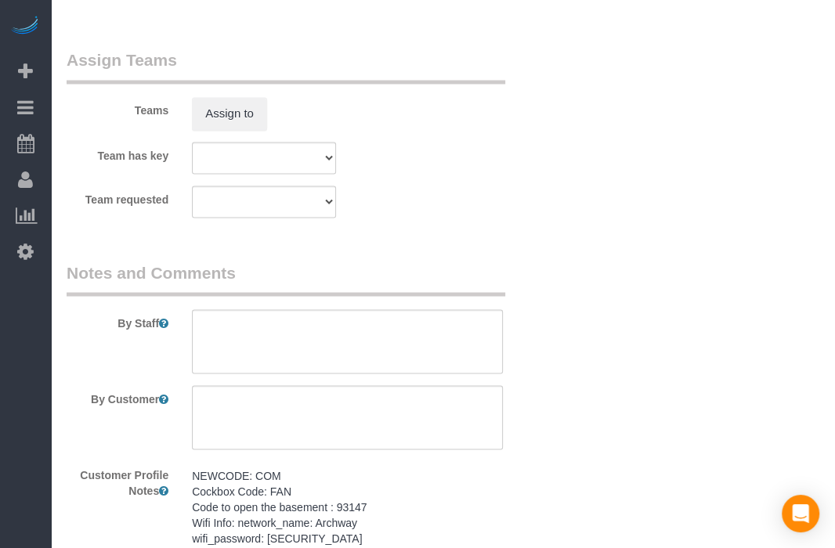
paste textarea "NEWCODE: COM Cockbox Code: FAN Code to open the basement : 93147 Wifi Info: net…"
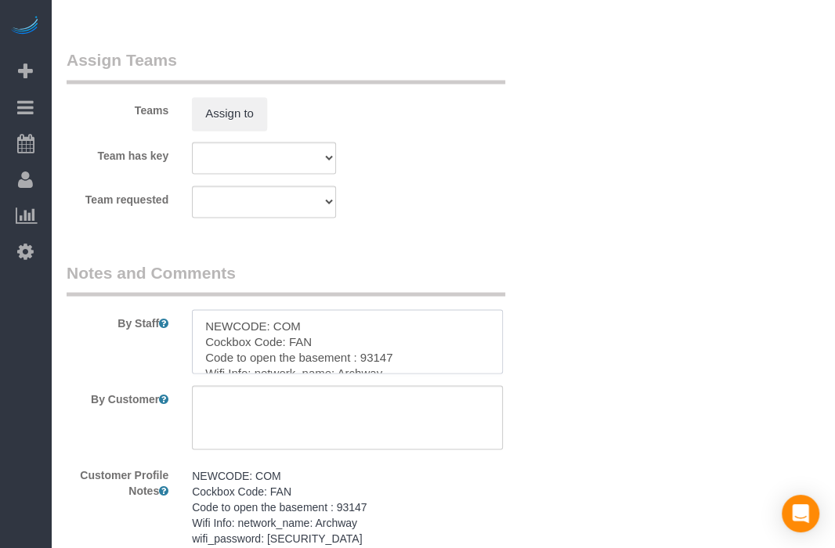
click at [420, 339] on textarea at bounding box center [347, 341] width 311 height 64
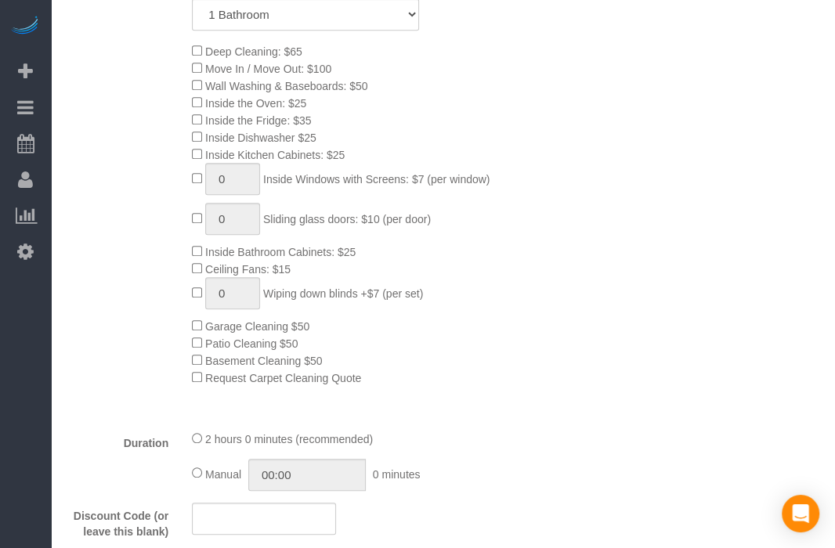
scroll to position [0, 0]
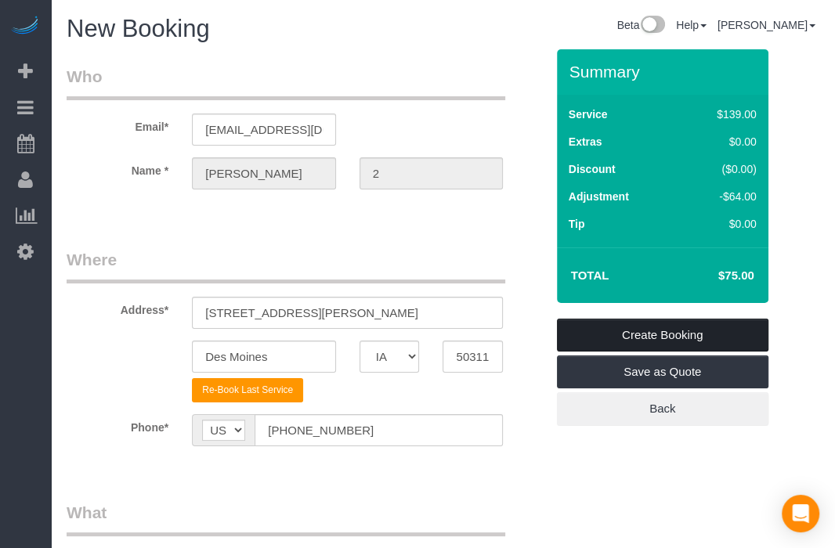
type textarea "NEWCODE: COM Cockbox Code: FAN Code to open the basement : 93147 Wifi Info: net…"
click at [682, 328] on link "Create Booking" at bounding box center [663, 335] width 212 height 33
